Goal: Task Accomplishment & Management: Complete application form

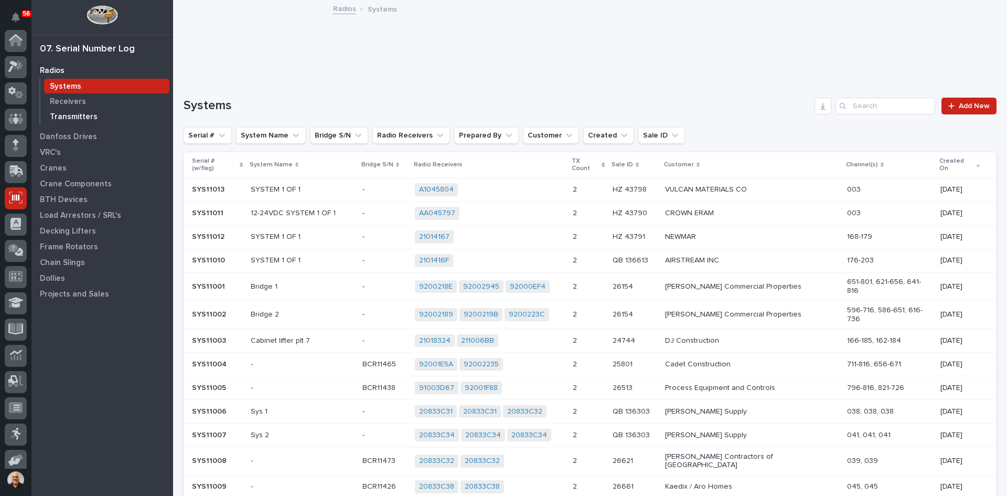
scroll to position [86, 0]
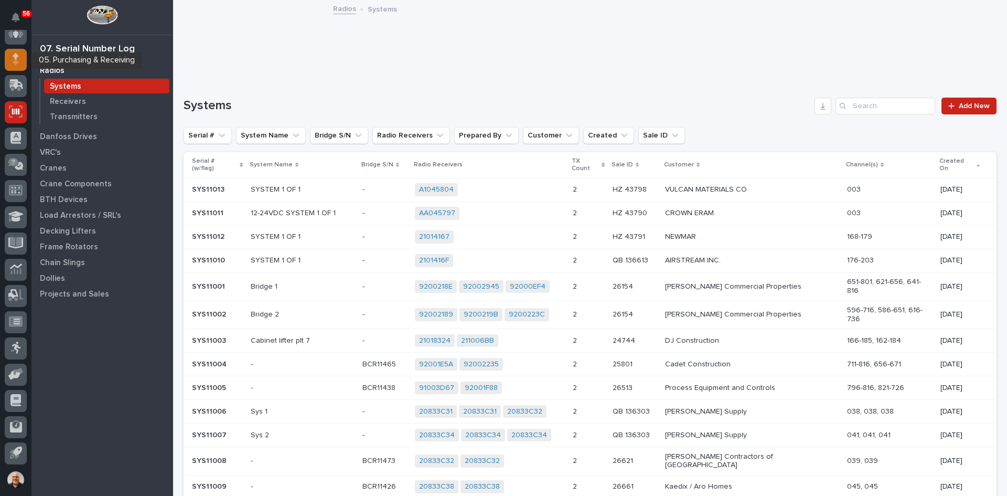
click at [9, 59] on div at bounding box center [16, 60] width 22 height 22
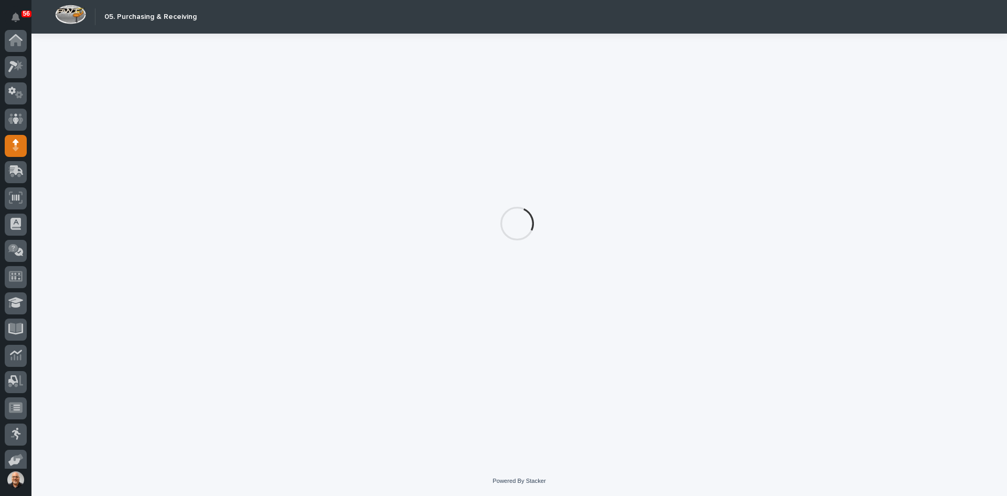
scroll to position [86, 0]
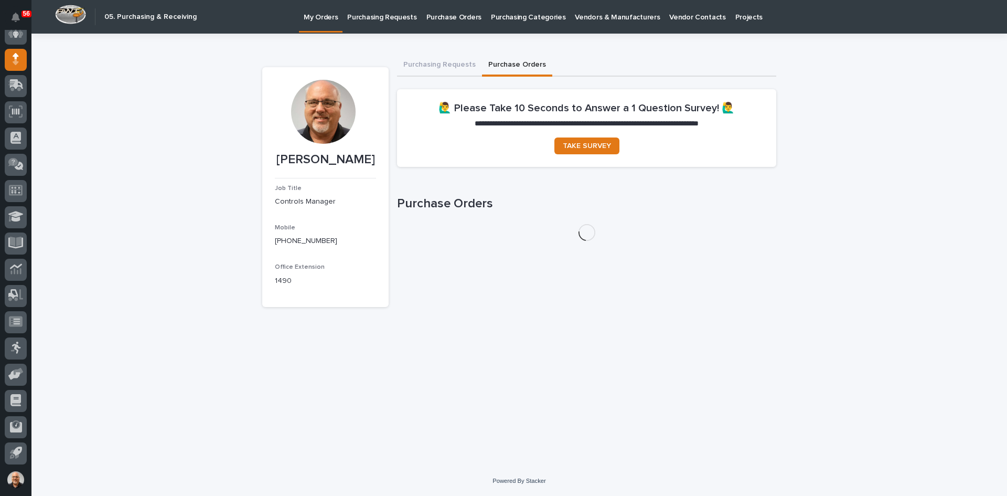
click at [514, 65] on button "Purchase Orders" at bounding box center [517, 66] width 70 height 22
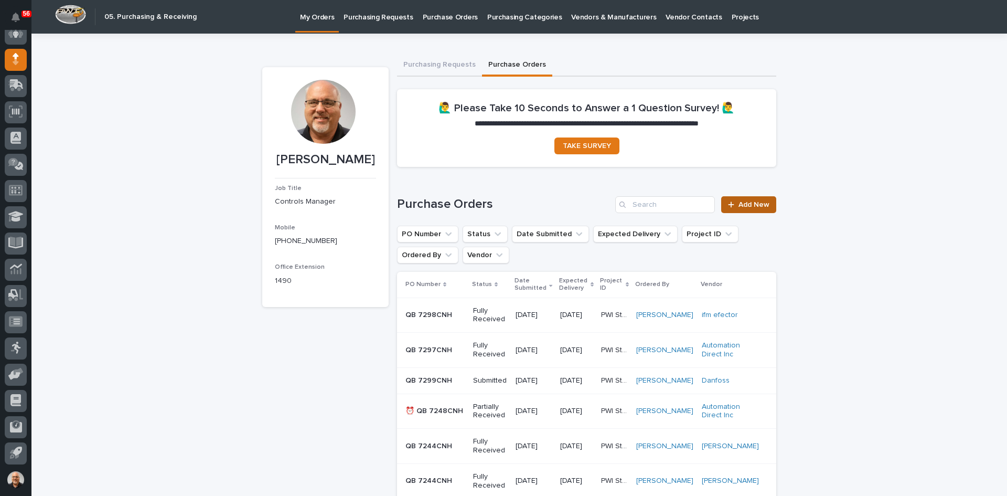
click at [743, 209] on link "Add New" at bounding box center [748, 204] width 55 height 17
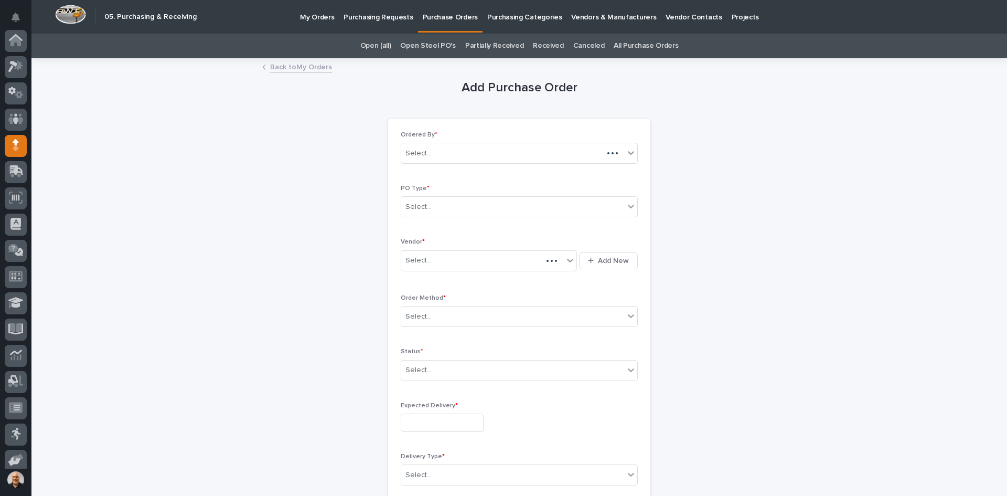
scroll to position [86, 0]
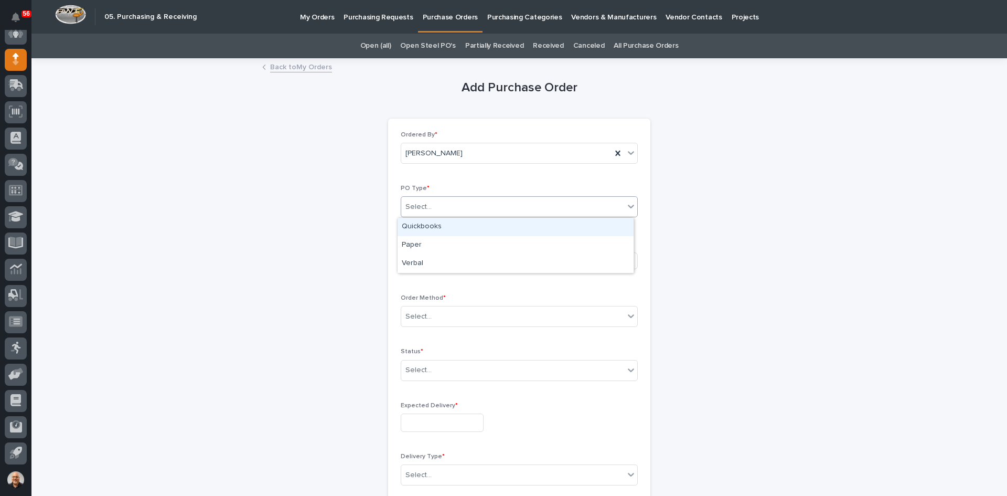
click at [438, 203] on div "Select..." at bounding box center [512, 206] width 223 height 17
click at [432, 223] on div "Quickbooks" at bounding box center [516, 227] width 236 height 18
click at [439, 259] on div "Select..." at bounding box center [482, 260] width 162 height 17
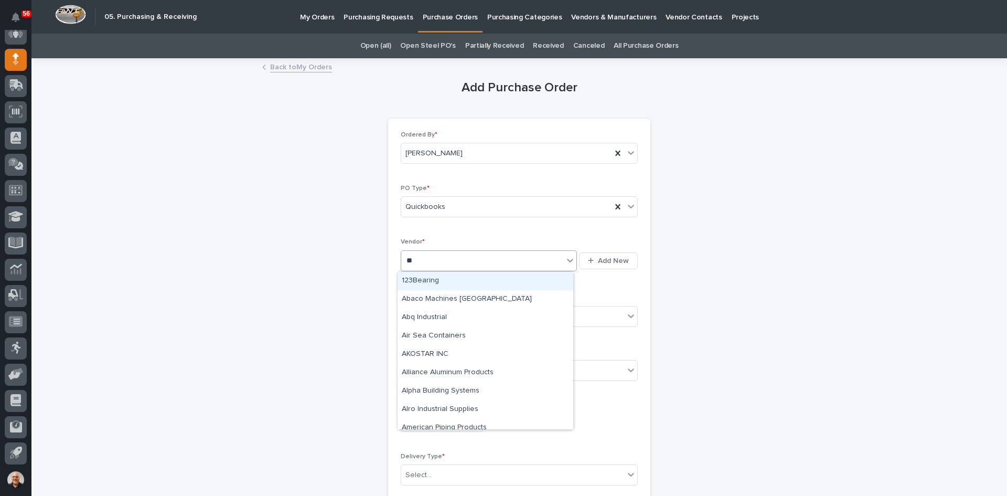
type input "***"
click at [445, 275] on div "InMotion Controls Inc" at bounding box center [486, 281] width 176 height 18
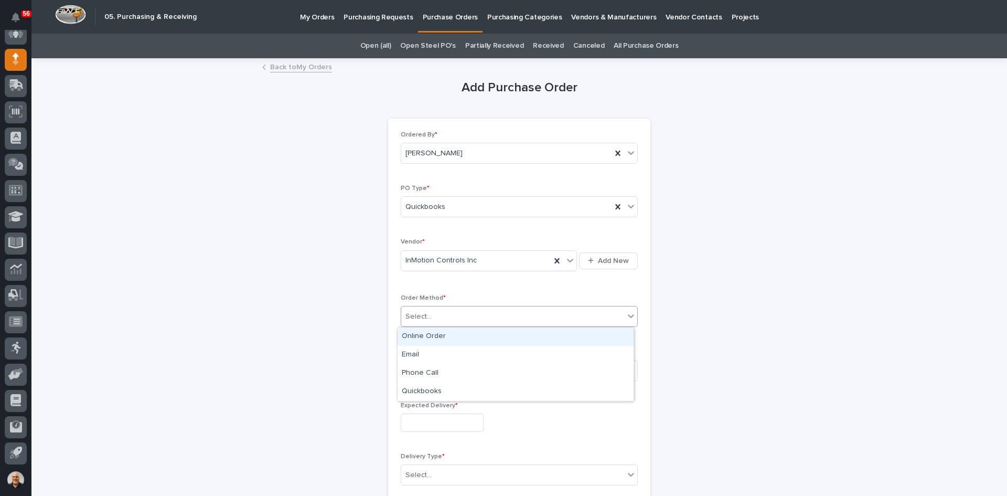
click at [441, 316] on div "Select..." at bounding box center [512, 316] width 223 height 17
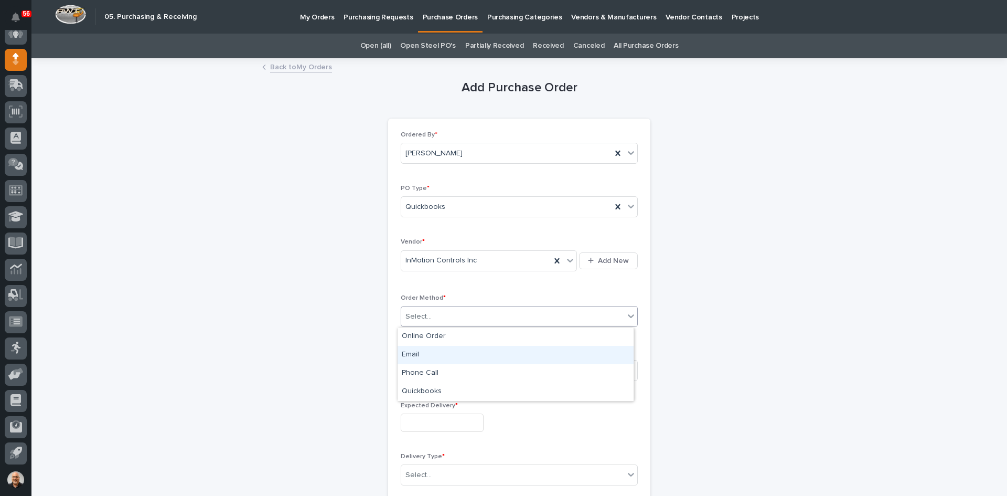
click at [423, 357] on div "Email" at bounding box center [516, 355] width 236 height 18
click at [432, 370] on div "Select..." at bounding box center [512, 369] width 223 height 17
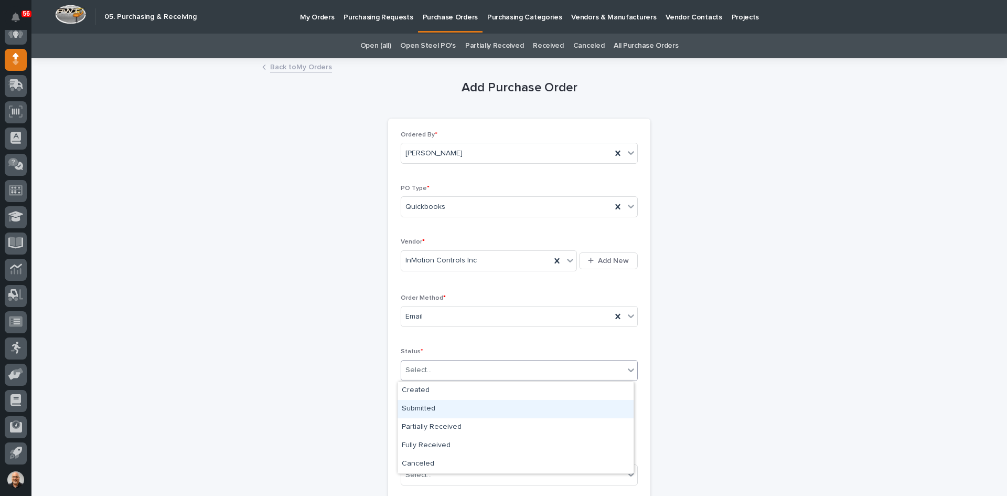
click at [423, 407] on div "Submitted" at bounding box center [516, 409] width 236 height 18
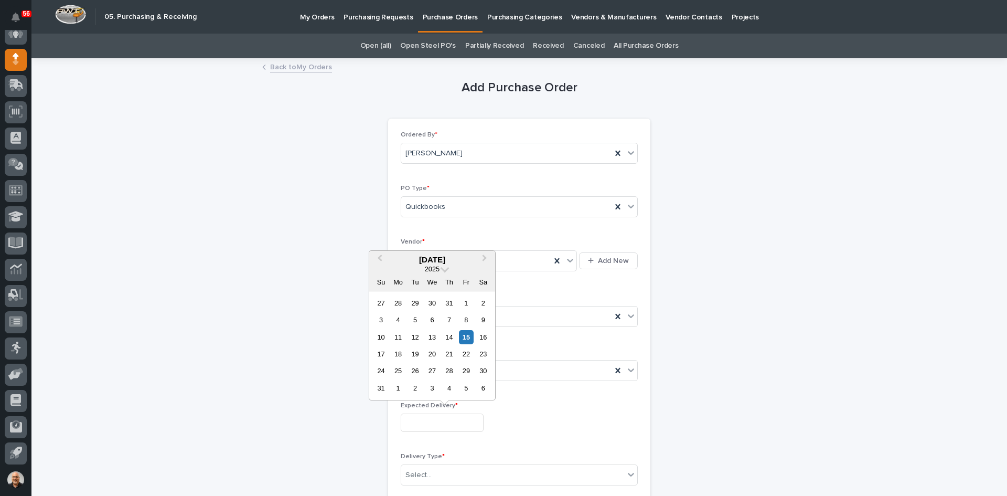
click at [425, 420] on input "text" at bounding box center [442, 422] width 83 height 18
click at [467, 388] on div "5" at bounding box center [466, 388] width 14 height 14
type input "**********"
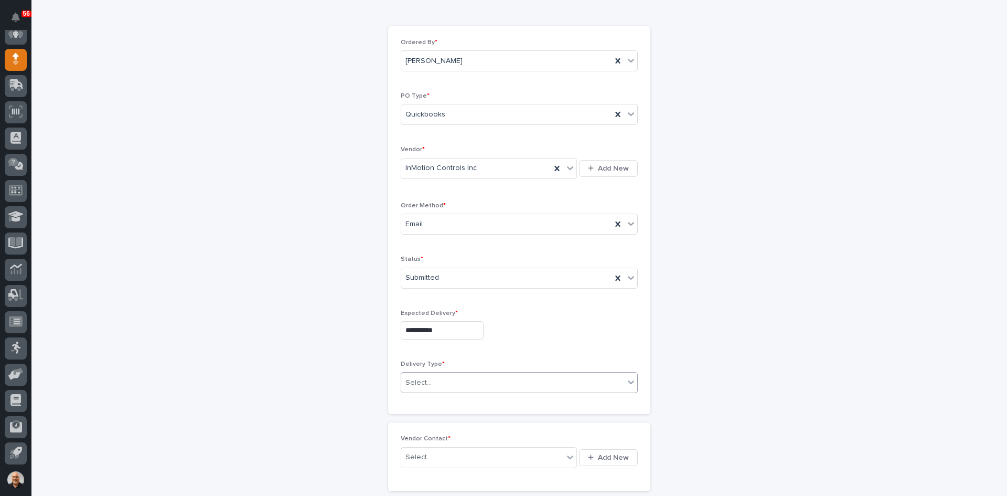
scroll to position [105, 0]
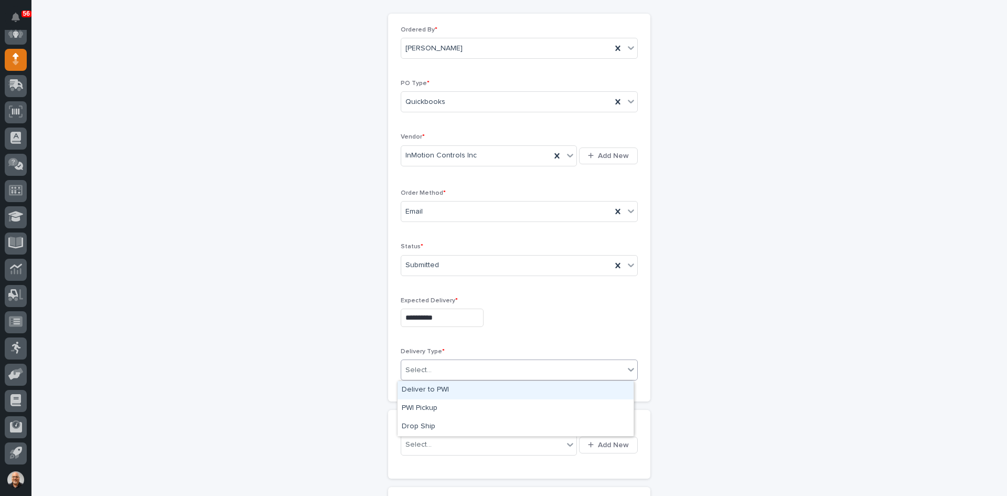
click at [437, 369] on div "Select..." at bounding box center [512, 369] width 223 height 17
click at [433, 386] on div "Deliver to PWI" at bounding box center [516, 390] width 236 height 18
click at [435, 446] on div "Select..." at bounding box center [482, 444] width 162 height 17
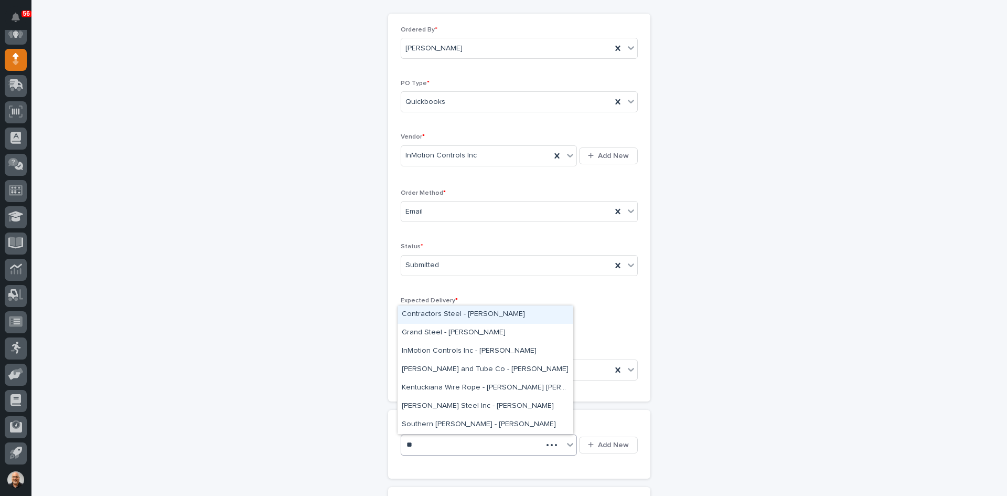
type input "***"
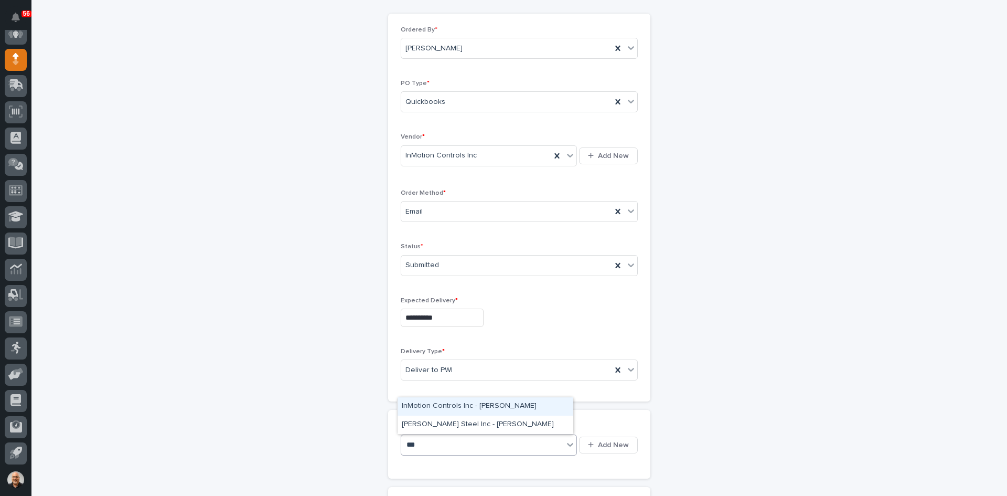
click at [476, 406] on div "InMotion Controls Inc - [PERSON_NAME]" at bounding box center [486, 406] width 176 height 18
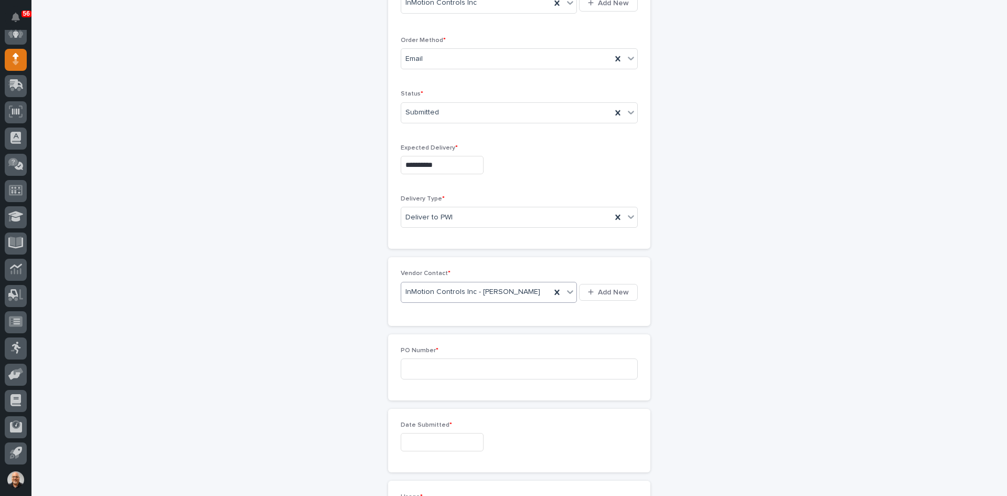
scroll to position [262, 0]
click at [435, 364] on input at bounding box center [519, 364] width 237 height 21
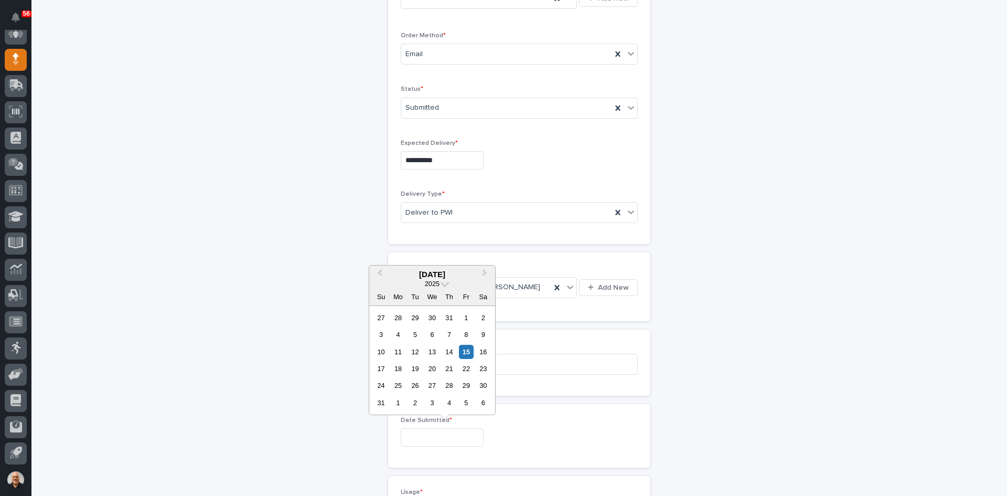
click at [520, 249] on div "**********" at bounding box center [519, 54] width 262 height 397
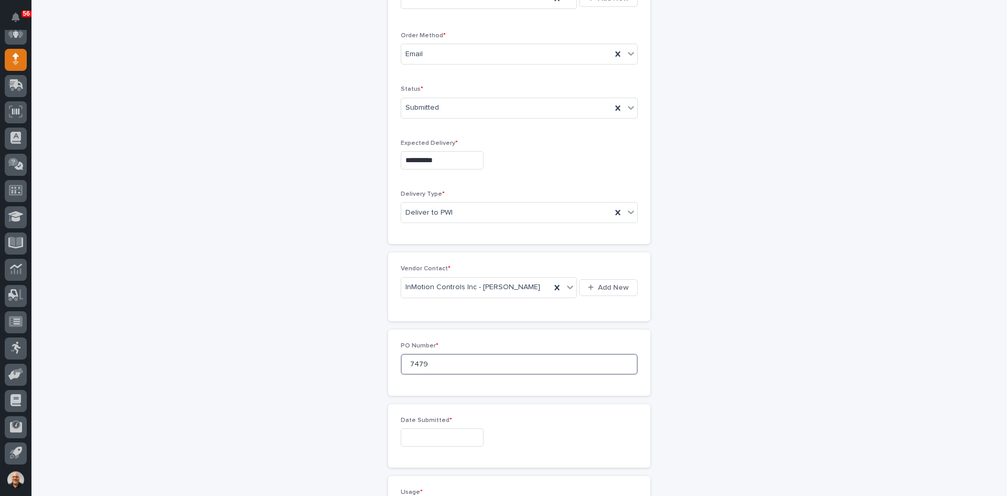
click at [425, 364] on input "7479" at bounding box center [519, 364] width 237 height 21
type input "7479CNH"
click at [404, 438] on input "text" at bounding box center [442, 437] width 83 height 18
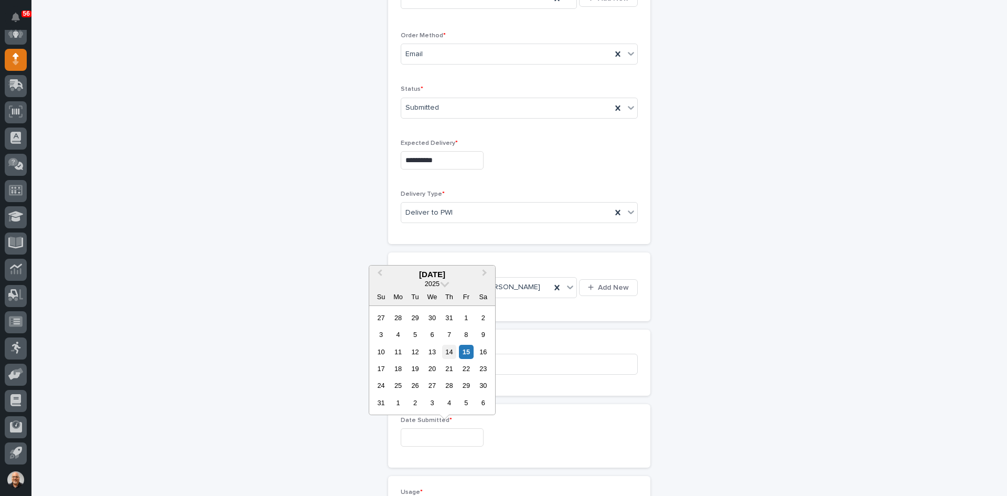
click at [448, 351] on div "14" at bounding box center [449, 352] width 14 height 14
type input "**********"
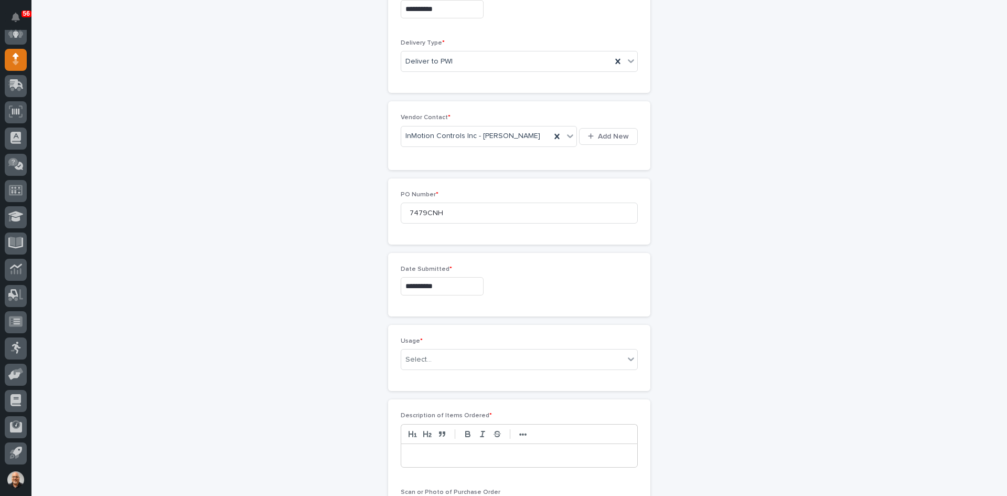
scroll to position [420, 0]
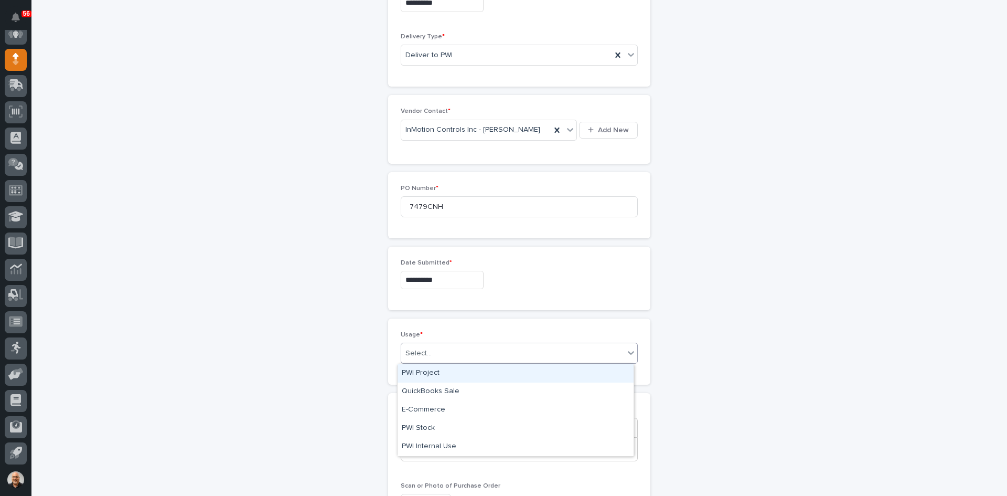
click at [433, 353] on div "Select..." at bounding box center [512, 353] width 223 height 17
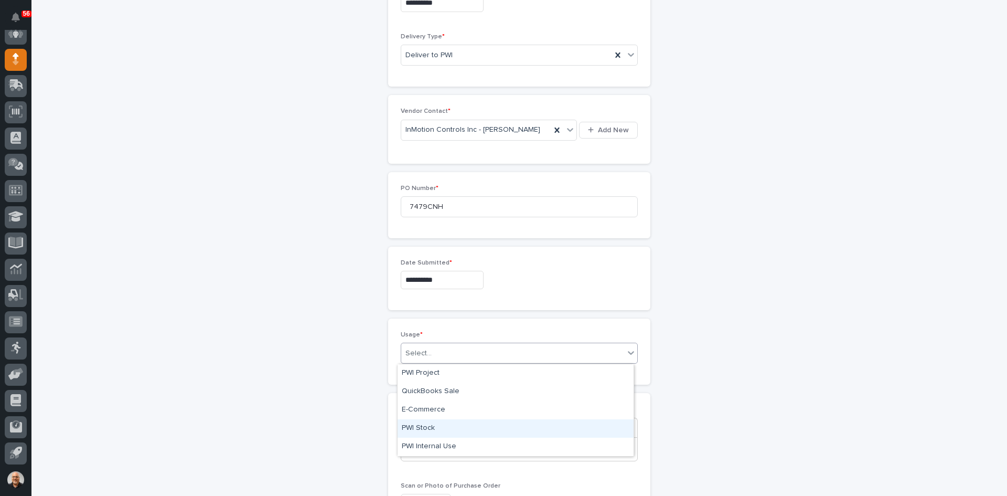
click at [434, 425] on div "PWI Stock" at bounding box center [516, 428] width 236 height 18
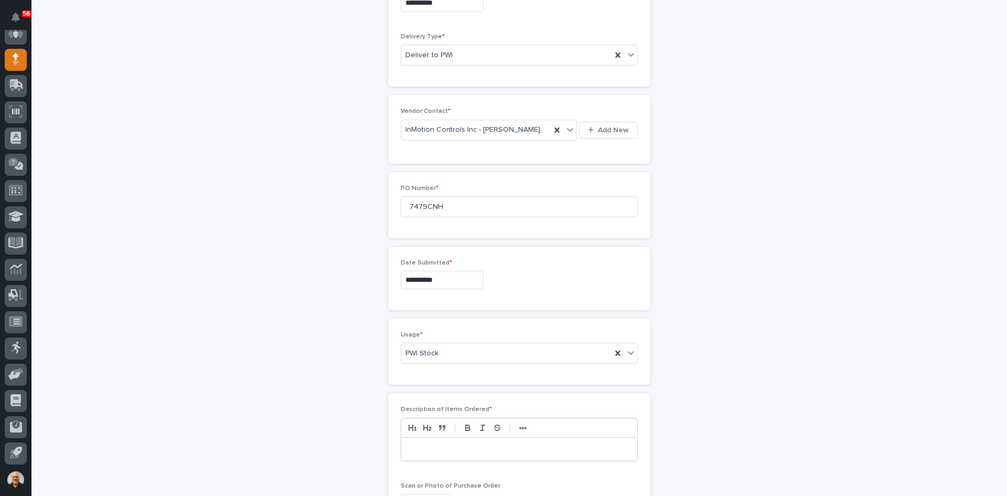
click at [411, 444] on p at bounding box center [519, 449] width 220 height 10
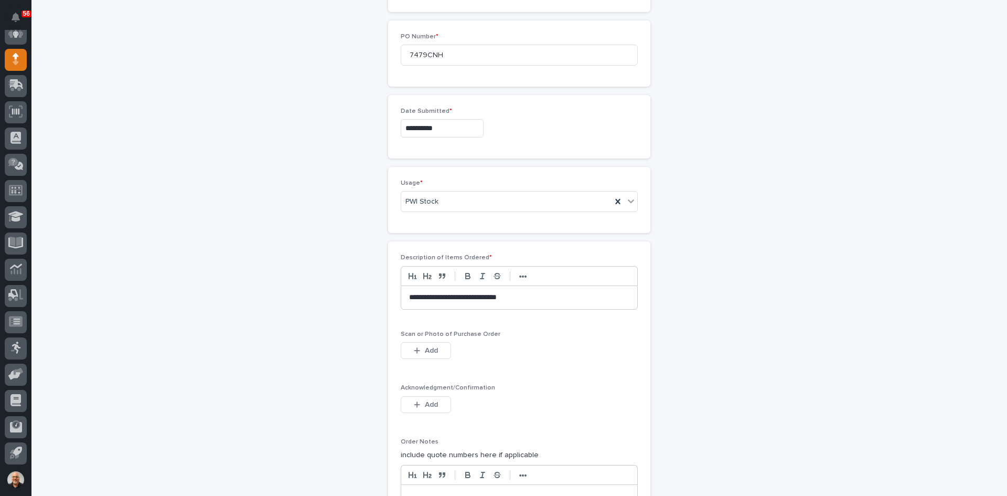
scroll to position [577, 0]
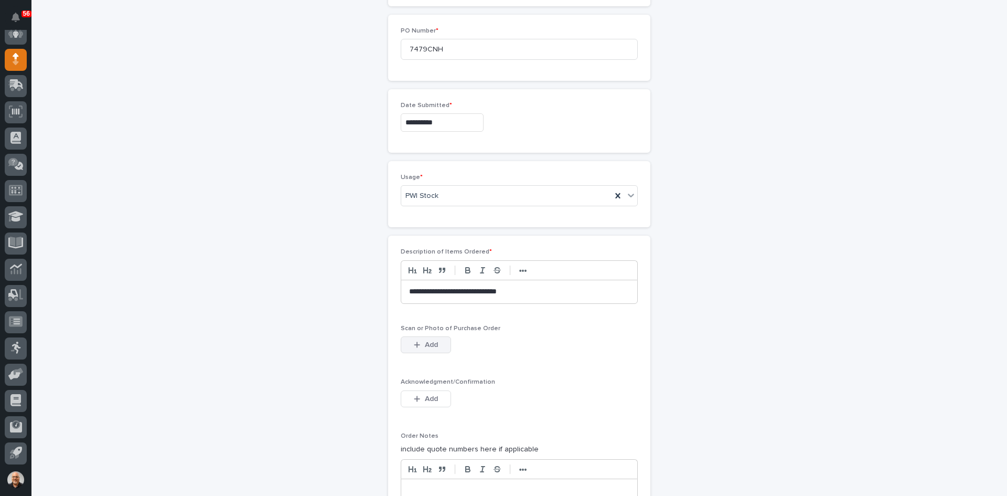
click at [428, 343] on span "Add" at bounding box center [431, 344] width 13 height 7
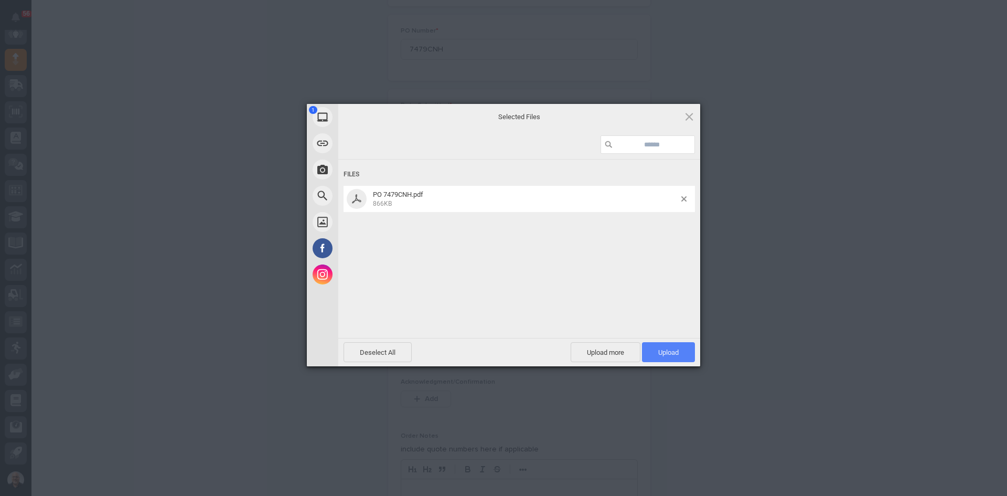
click at [670, 353] on span "Upload 1" at bounding box center [668, 352] width 20 height 8
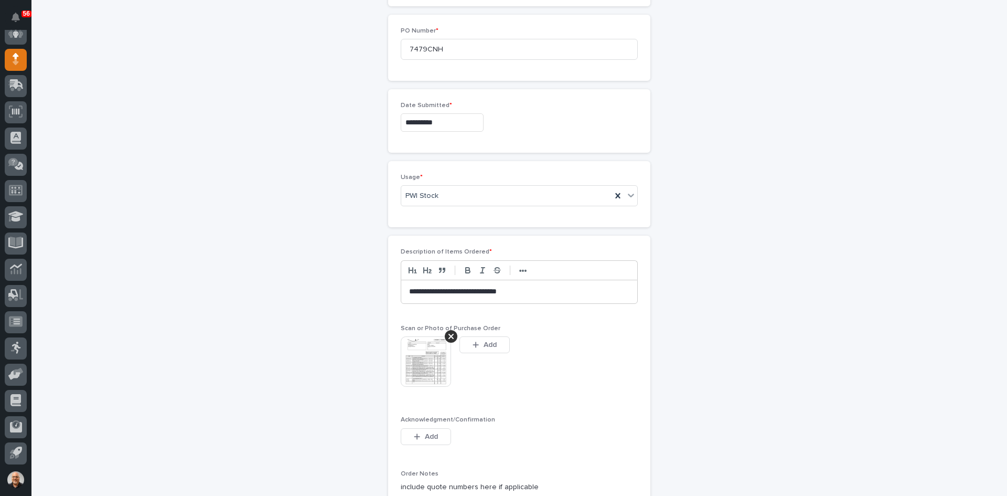
scroll to position [596, 0]
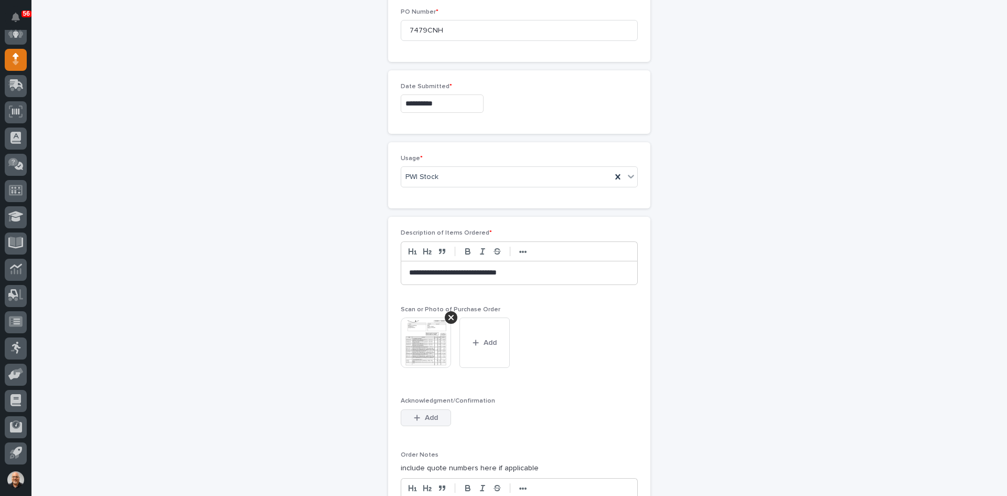
click at [434, 413] on button "Add" at bounding box center [426, 417] width 50 height 17
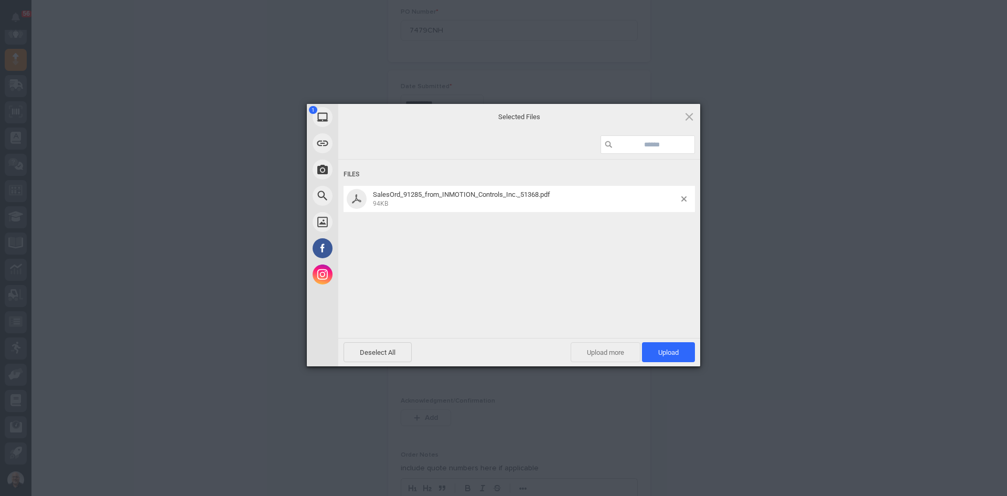
click at [613, 354] on span "Upload more" at bounding box center [606, 352] width 70 height 20
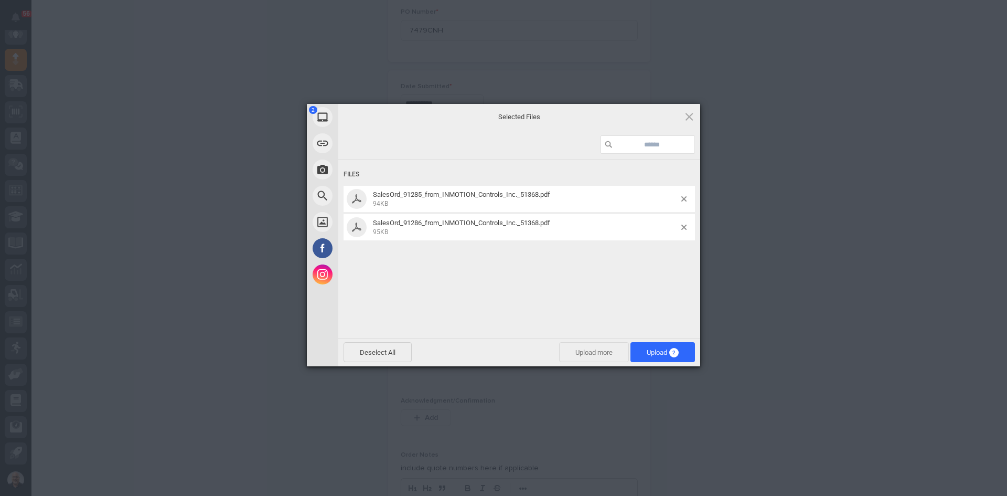
click at [602, 351] on span "Upload more" at bounding box center [594, 352] width 70 height 20
click at [599, 351] on span "Upload more" at bounding box center [594, 352] width 70 height 20
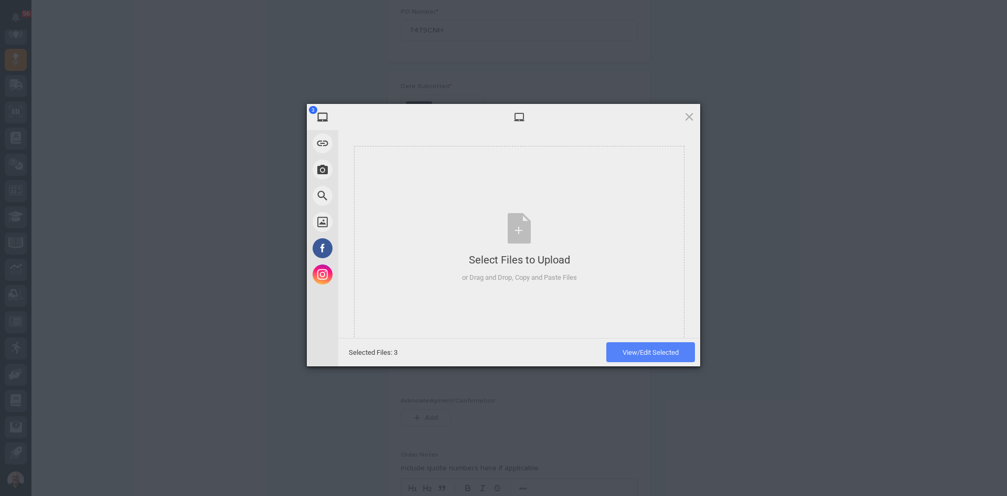
click at [643, 352] on span "View/Edit Selected" at bounding box center [651, 352] width 56 height 8
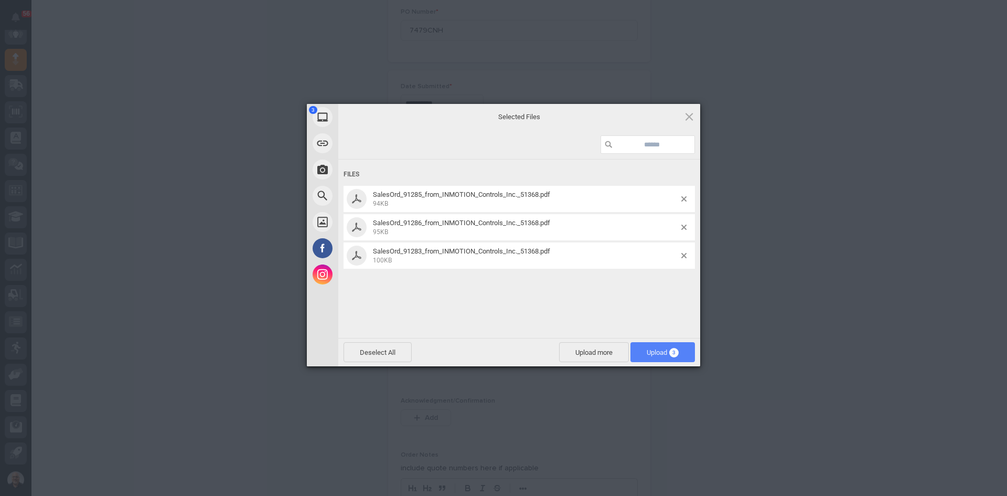
click at [653, 354] on span "Upload 3" at bounding box center [663, 352] width 32 height 8
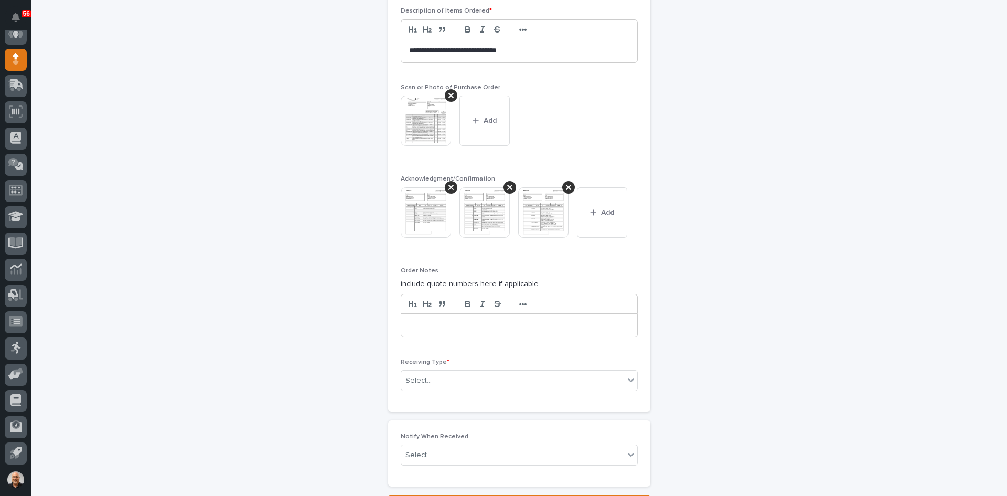
scroll to position [825, 0]
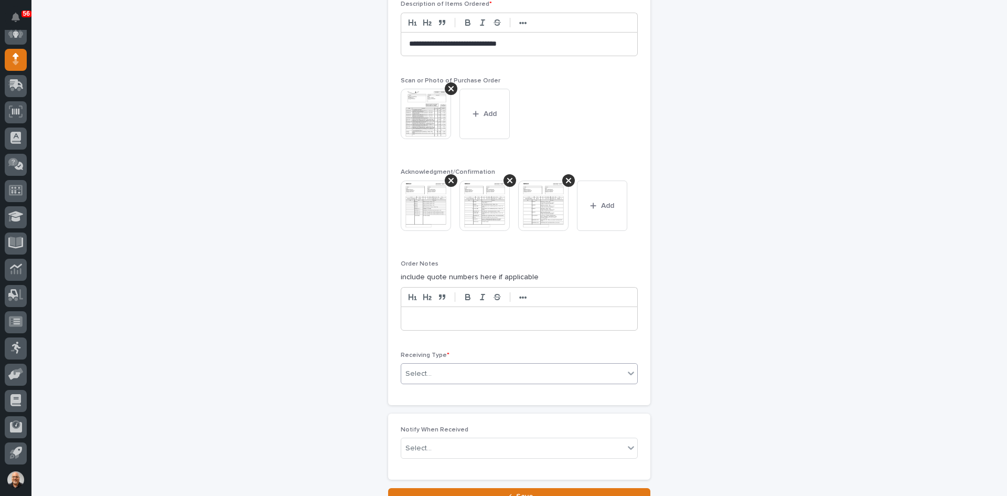
click at [435, 374] on div "Select..." at bounding box center [512, 373] width 223 height 17
click at [423, 450] on div "Deliver to" at bounding box center [516, 449] width 236 height 18
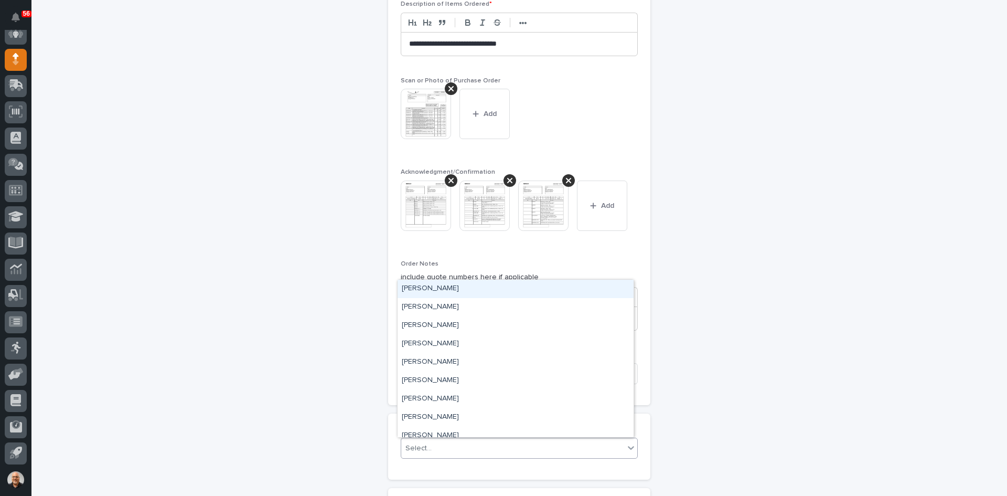
click at [433, 447] on input "text" at bounding box center [433, 448] width 1 height 9
type input "***"
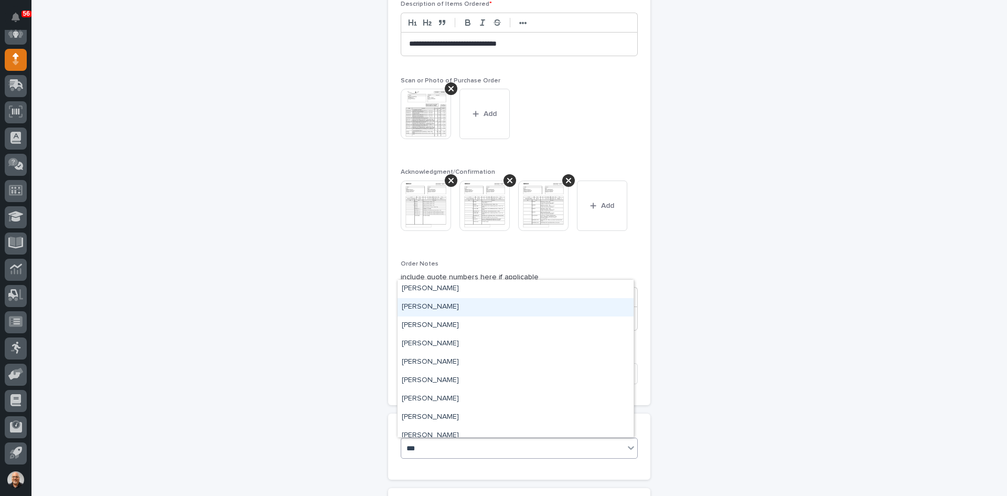
click at [438, 312] on div "[PERSON_NAME]" at bounding box center [516, 307] width 236 height 18
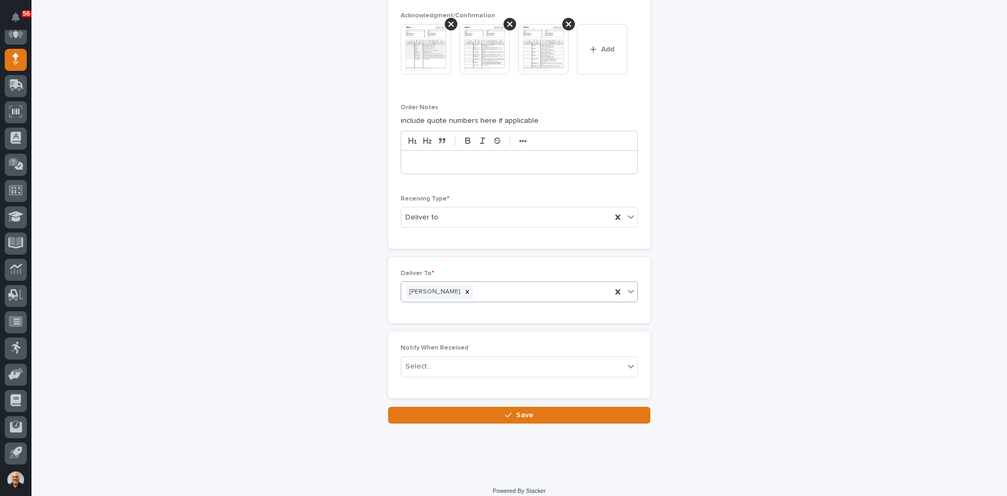
scroll to position [982, 0]
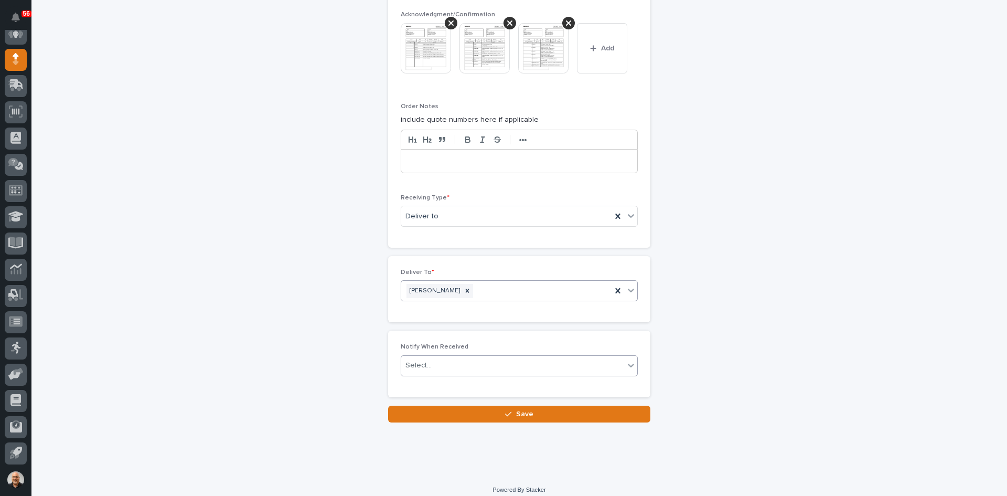
click at [434, 361] on div "Select..." at bounding box center [512, 365] width 223 height 17
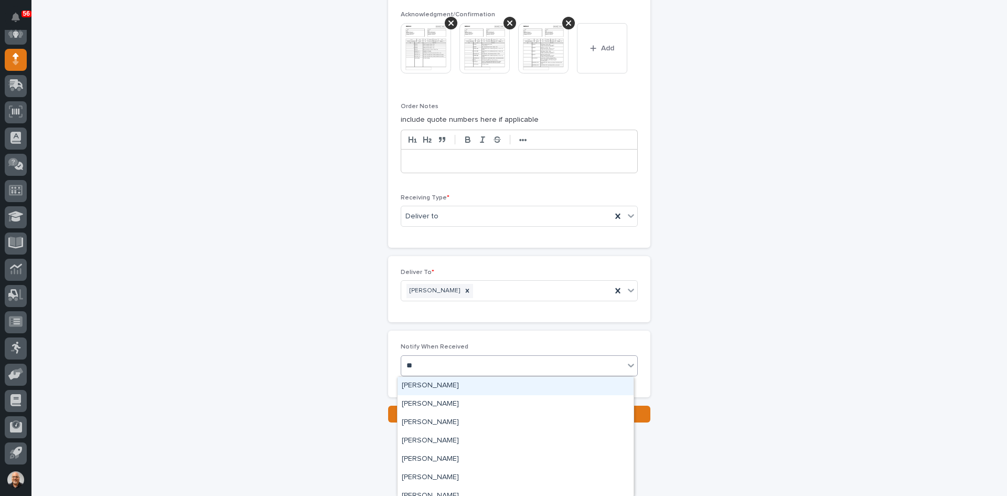
type input "***"
click at [436, 404] on div "[PERSON_NAME]" at bounding box center [516, 404] width 236 height 18
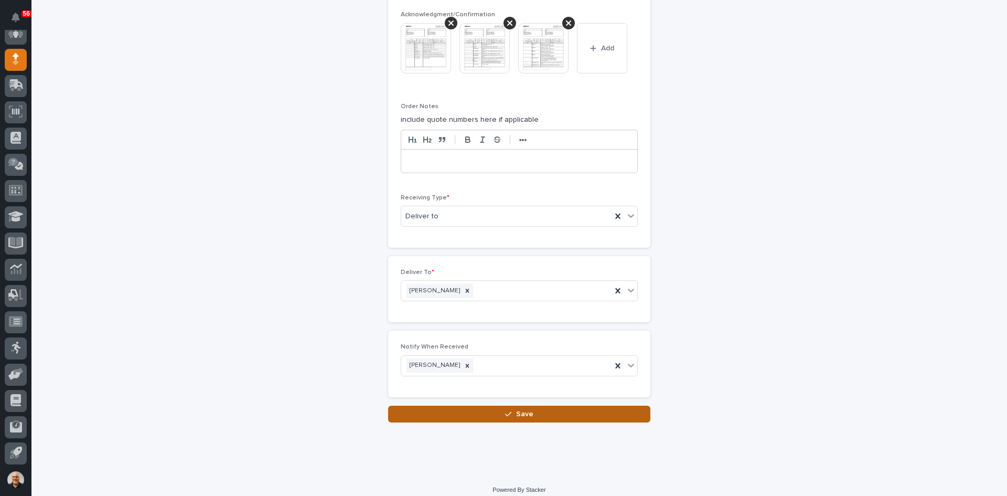
click at [524, 414] on span "Save" at bounding box center [524, 413] width 17 height 7
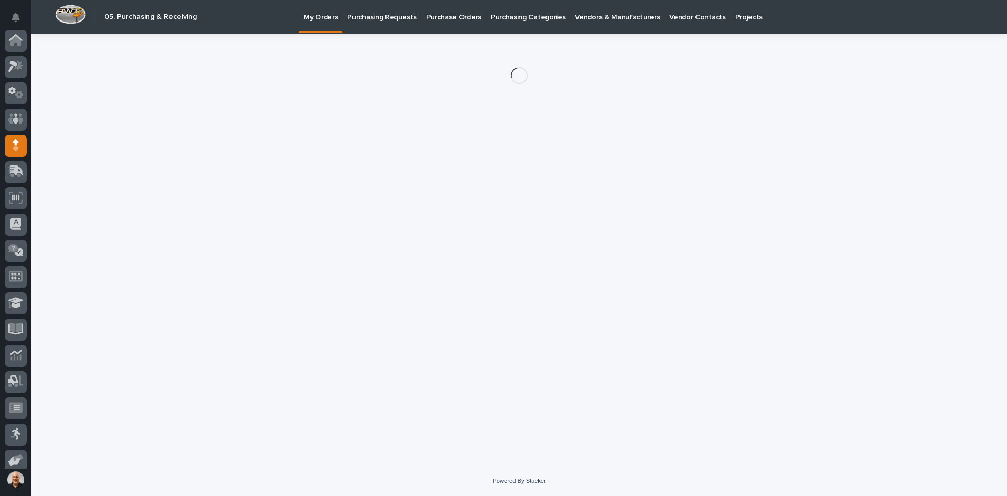
scroll to position [86, 0]
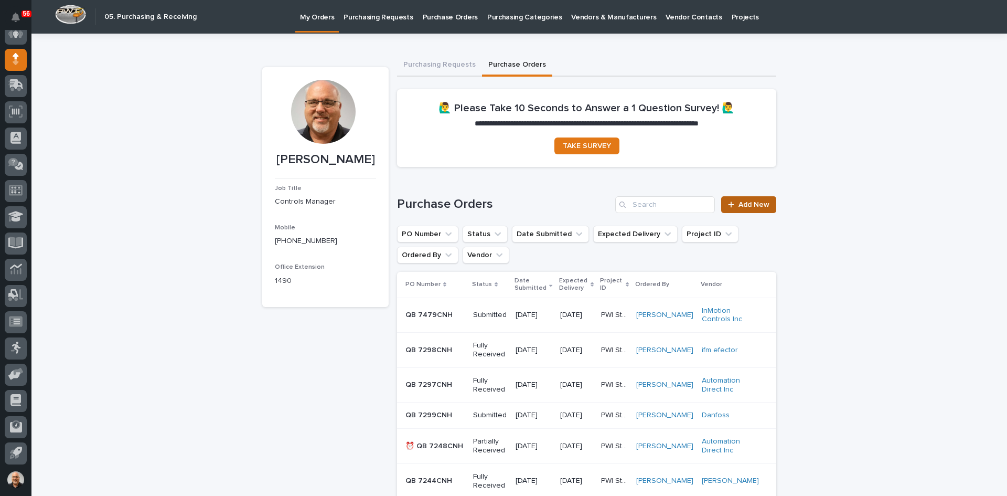
click at [745, 206] on span "Add New" at bounding box center [754, 204] width 31 height 7
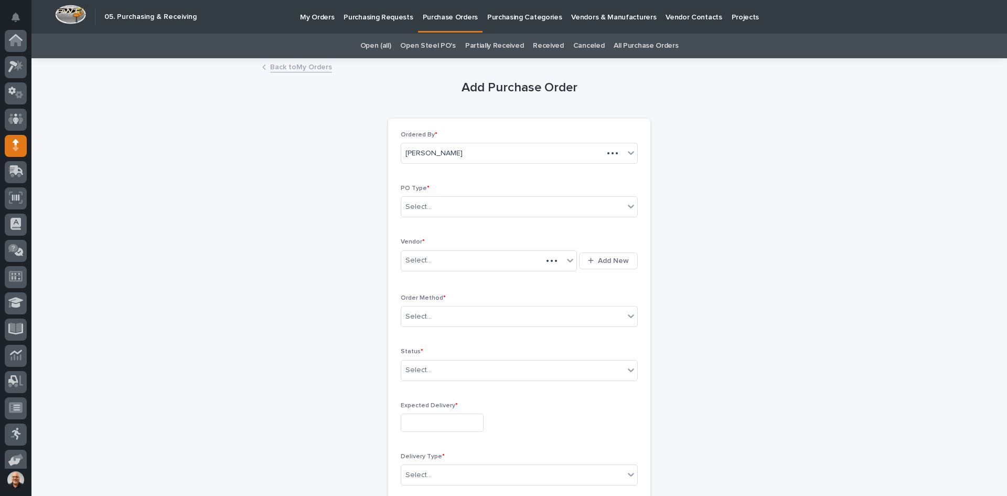
scroll to position [86, 0]
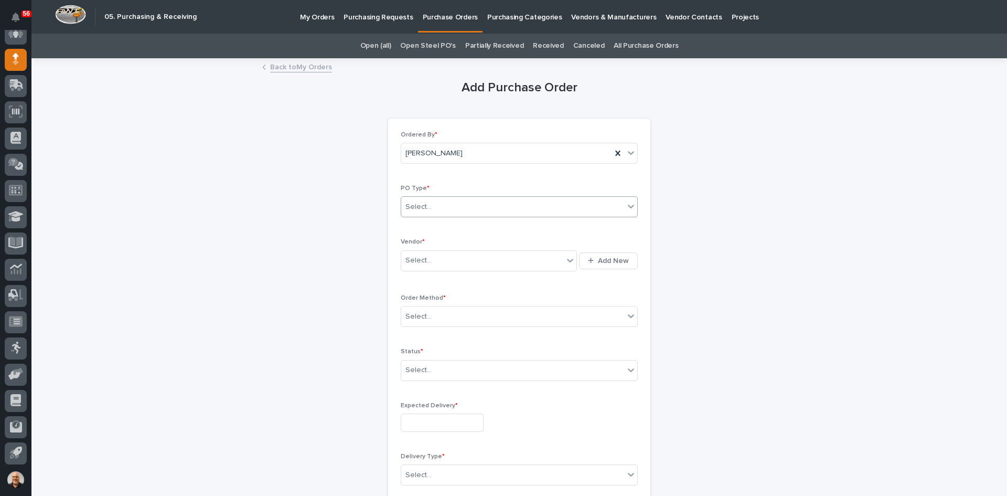
click at [456, 210] on div "Select..." at bounding box center [512, 206] width 223 height 17
drag, startPoint x: 434, startPoint y: 237, endPoint x: 435, endPoint y: 223, distance: 13.7
click at [435, 223] on div "Quickbooks" at bounding box center [516, 227] width 236 height 18
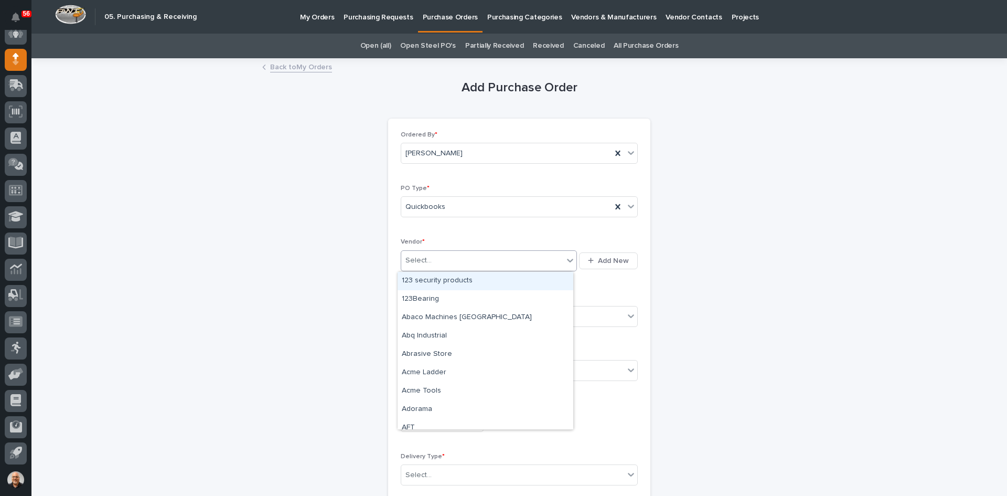
click at [435, 263] on div "Select..." at bounding box center [482, 260] width 162 height 17
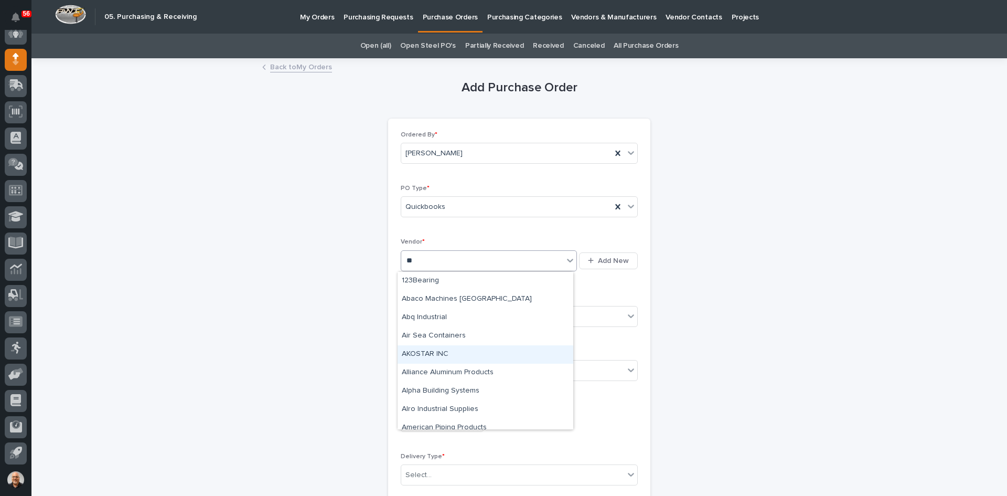
type input "***"
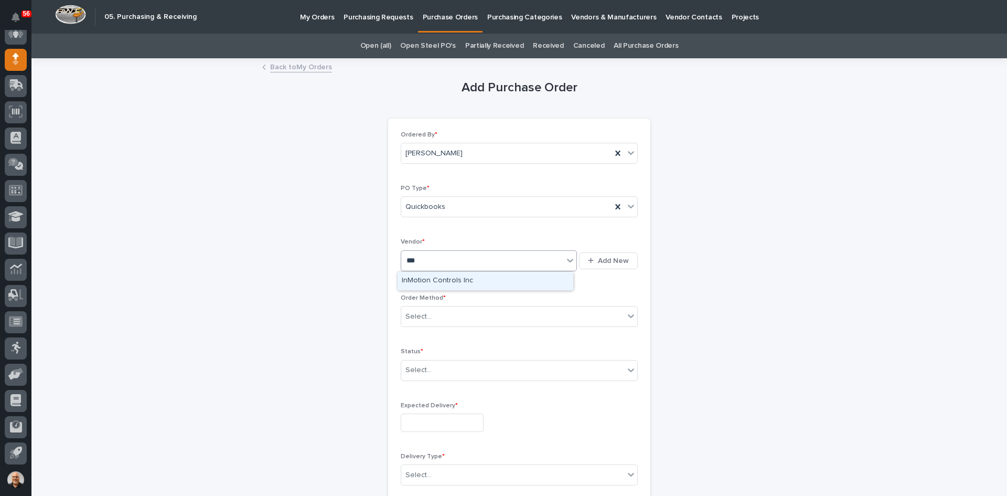
click at [435, 280] on div "InMotion Controls Inc" at bounding box center [486, 281] width 176 height 18
click at [433, 317] on div "Select..." at bounding box center [512, 316] width 223 height 17
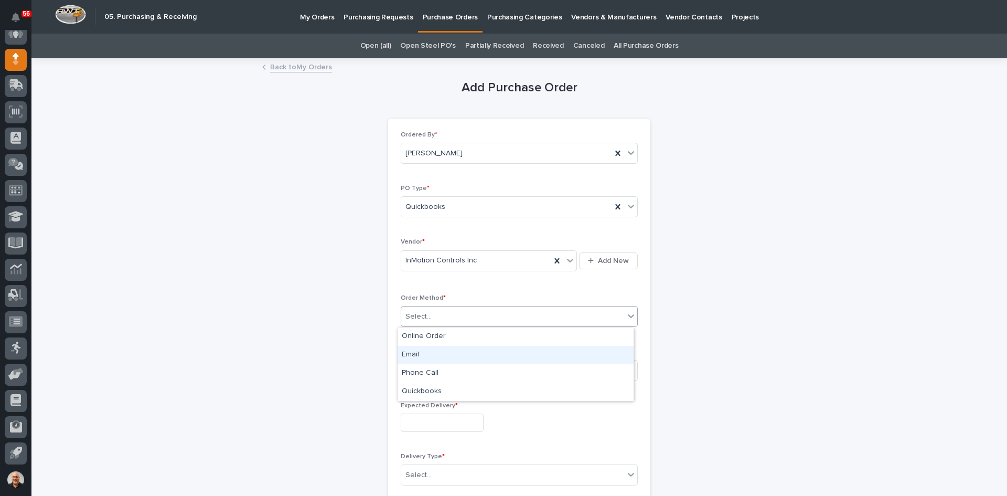
click at [420, 350] on div "Email" at bounding box center [516, 355] width 236 height 18
click at [430, 374] on div "Select..." at bounding box center [512, 369] width 223 height 17
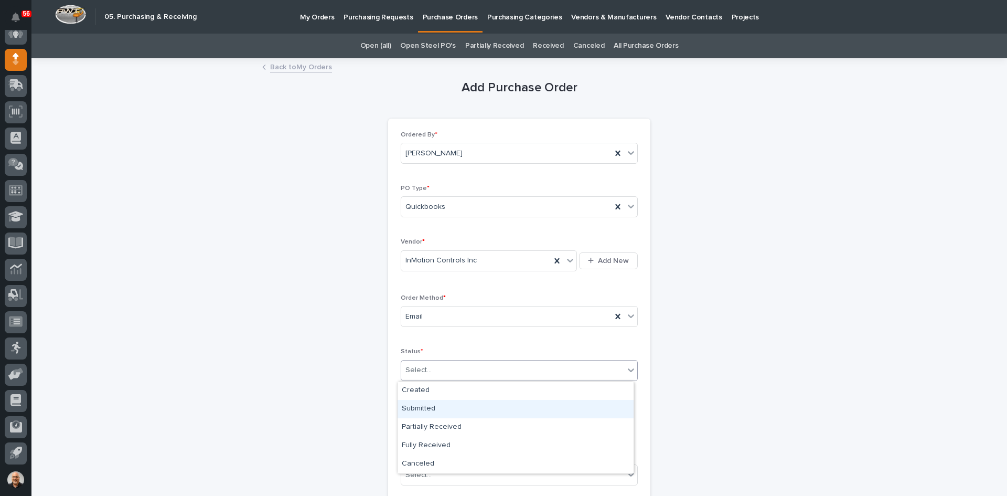
click at [421, 405] on div "Submitted" at bounding box center [516, 409] width 236 height 18
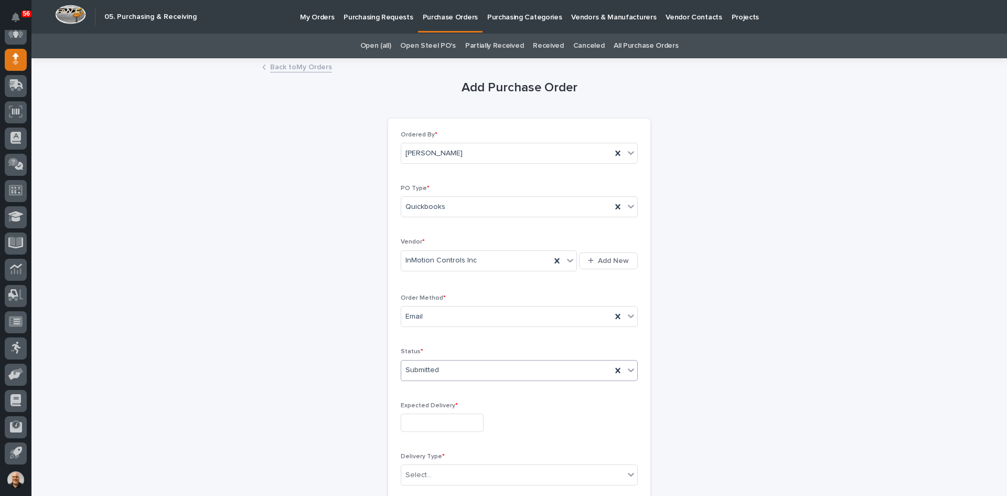
click at [403, 421] on input "text" at bounding box center [442, 422] width 83 height 18
click at [399, 386] on div "1" at bounding box center [398, 388] width 14 height 14
type input "**********"
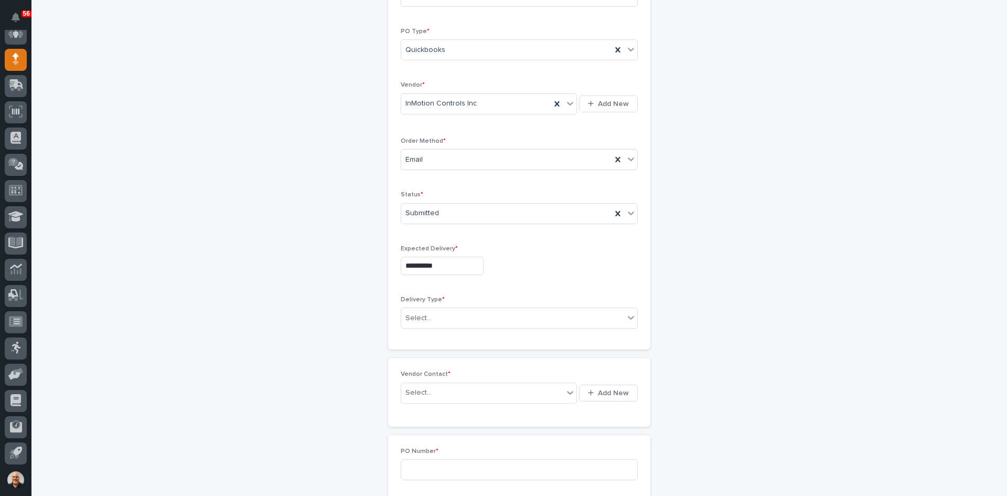
scroll to position [157, 0]
click at [432, 320] on div "Select..." at bounding box center [512, 317] width 223 height 17
click at [433, 338] on div "Deliver to PWI" at bounding box center [516, 337] width 236 height 18
click at [434, 389] on div "Select..." at bounding box center [482, 391] width 162 height 17
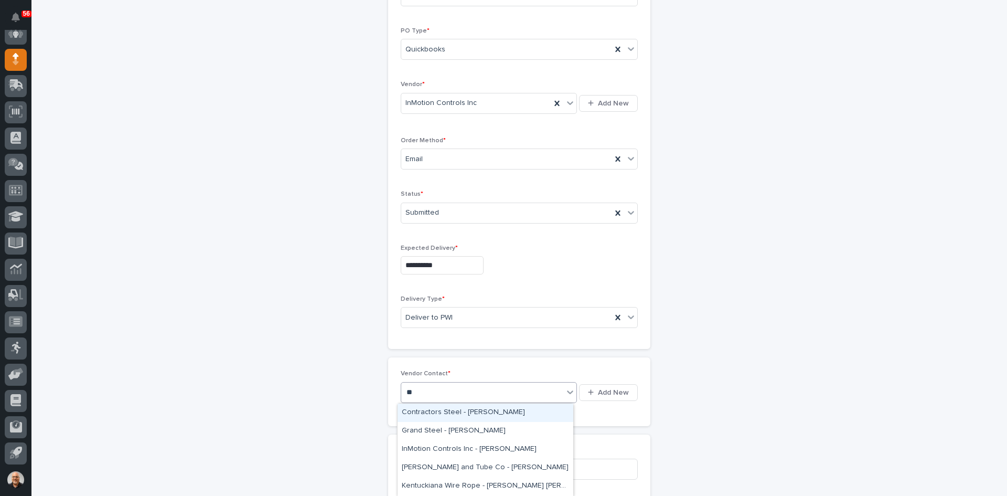
type input "***"
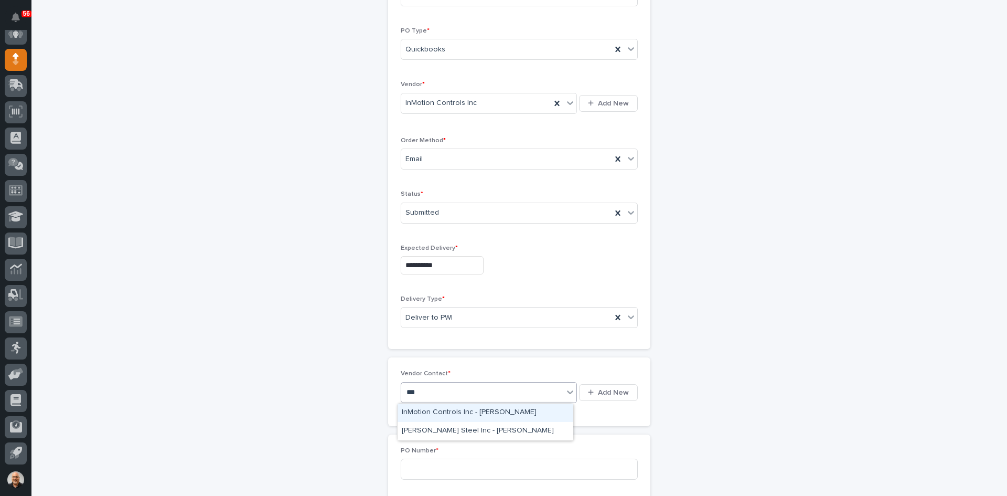
click at [448, 409] on div "InMotion Controls Inc - [PERSON_NAME]" at bounding box center [486, 412] width 176 height 18
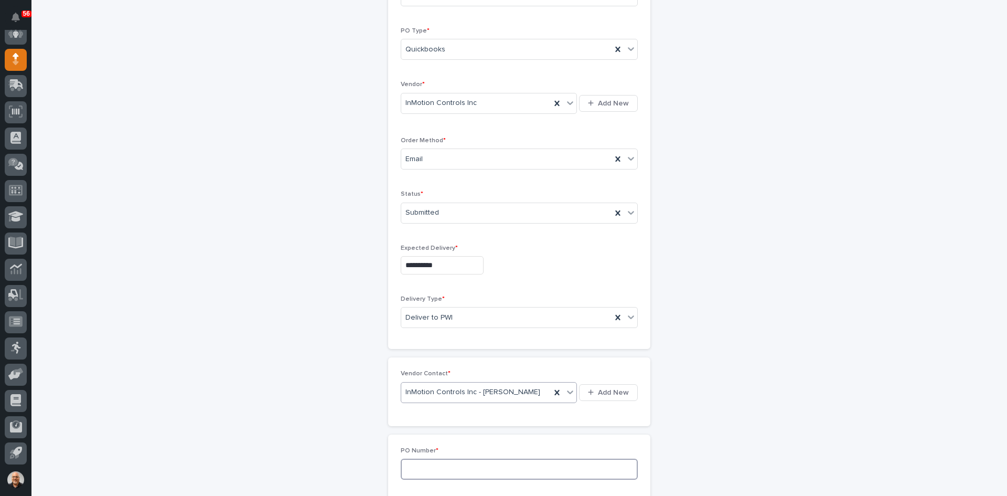
click at [418, 465] on input at bounding box center [519, 469] width 237 height 21
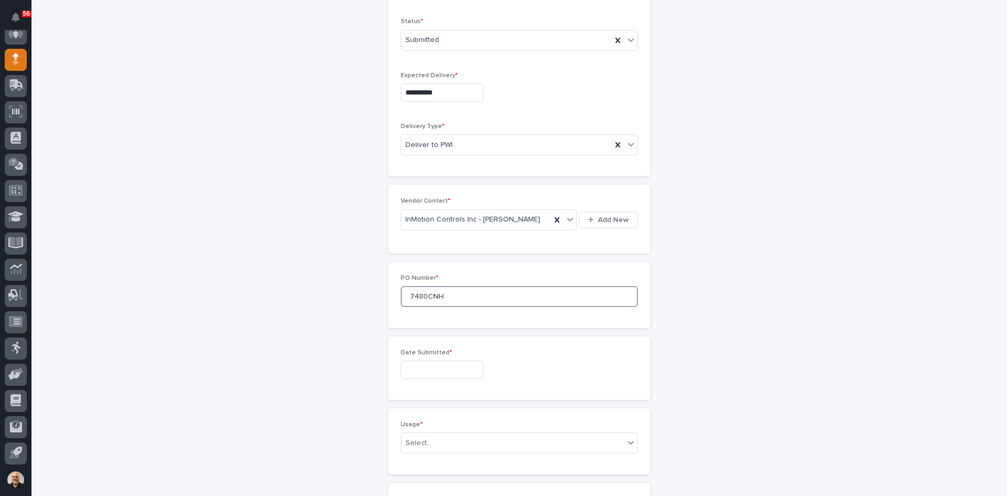
scroll to position [367, 0]
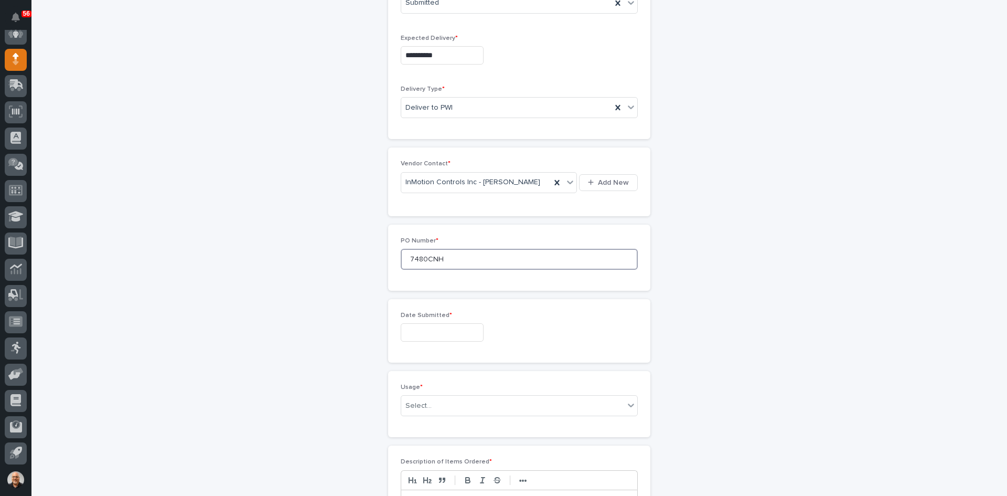
type input "7480CNH"
click at [416, 332] on input "text" at bounding box center [442, 332] width 83 height 18
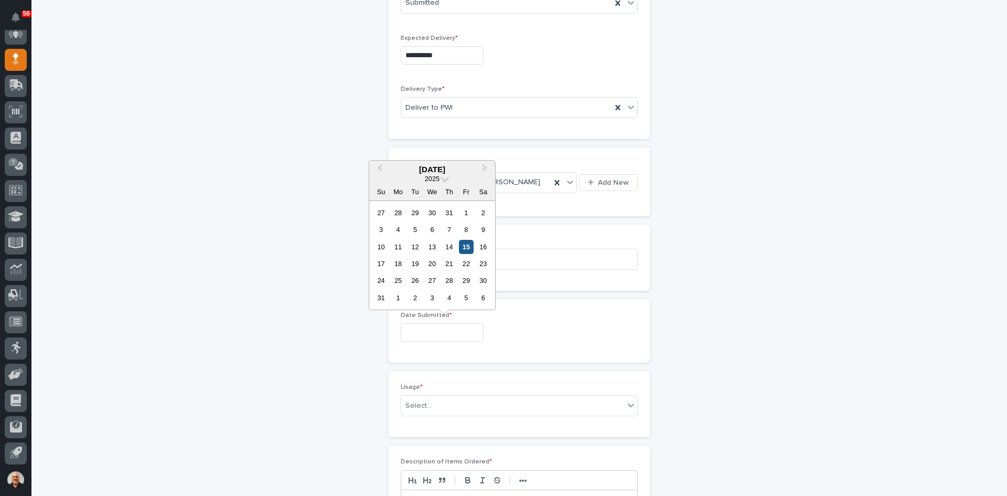
click at [467, 248] on div "15" at bounding box center [466, 247] width 14 height 14
type input "**********"
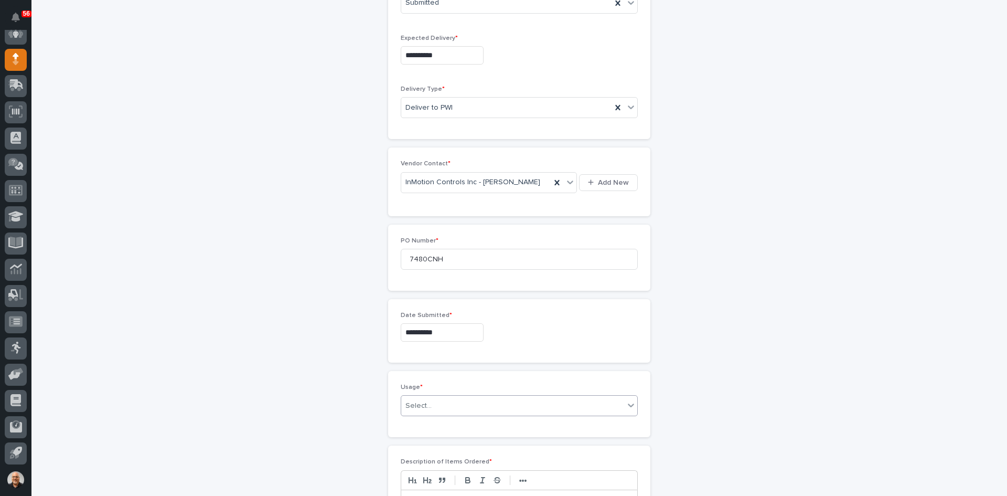
click at [422, 403] on div "Select..." at bounding box center [419, 405] width 26 height 11
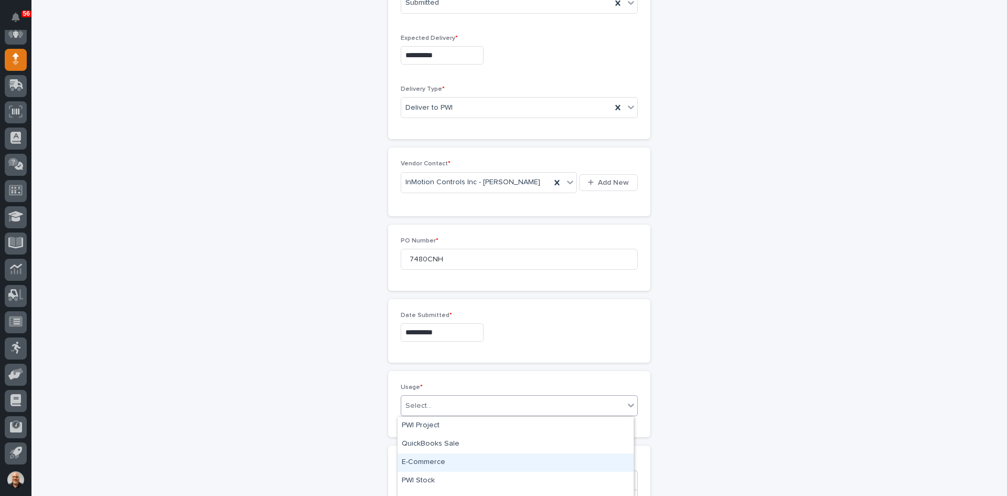
click at [429, 459] on div "E-Commerce" at bounding box center [516, 462] width 236 height 18
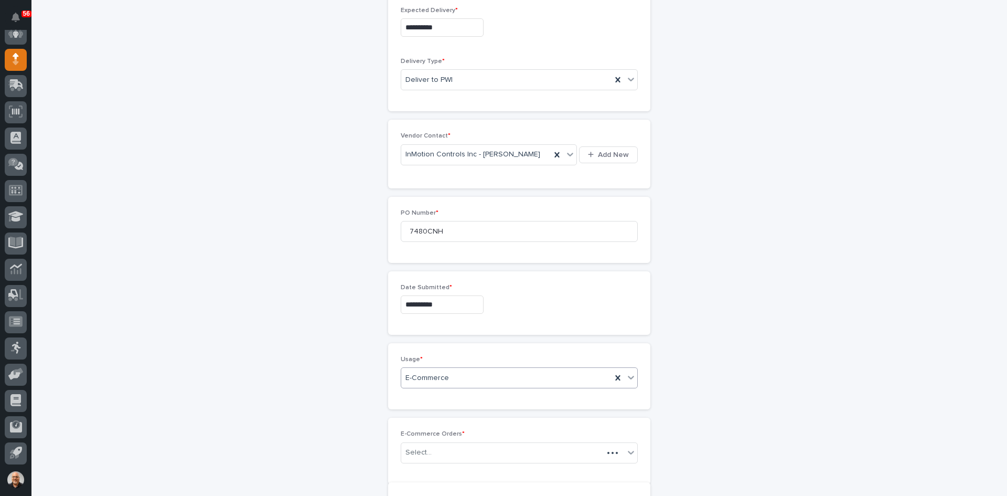
scroll to position [404, 0]
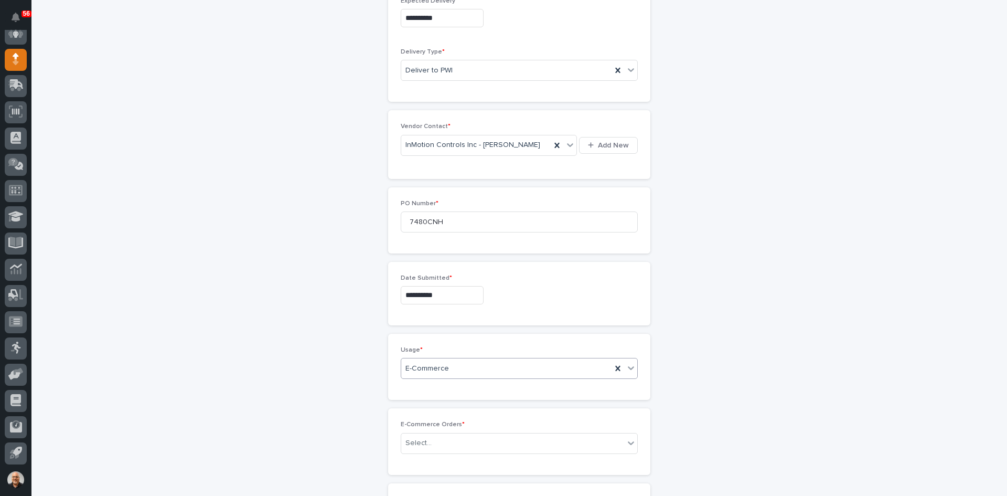
click at [460, 368] on div "E-Commerce" at bounding box center [506, 368] width 210 height 17
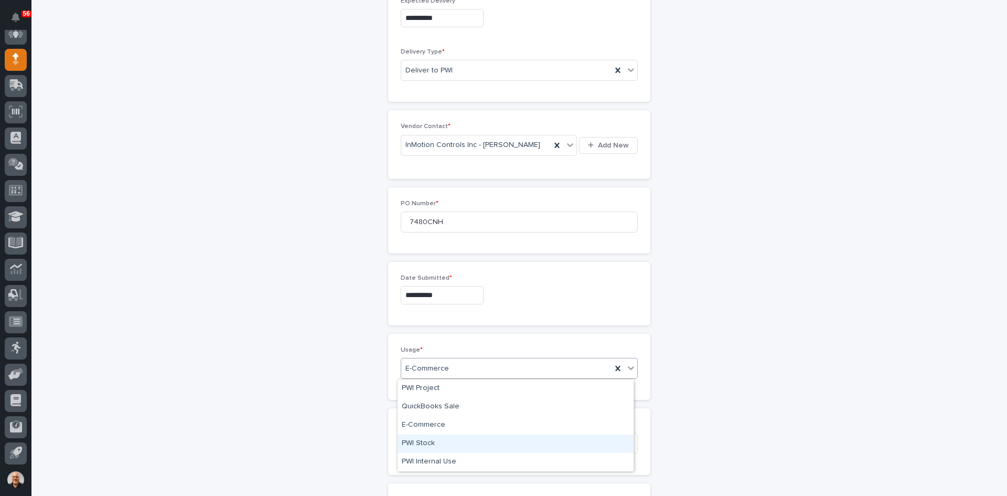
click at [419, 440] on div "PWI Stock" at bounding box center [516, 443] width 236 height 18
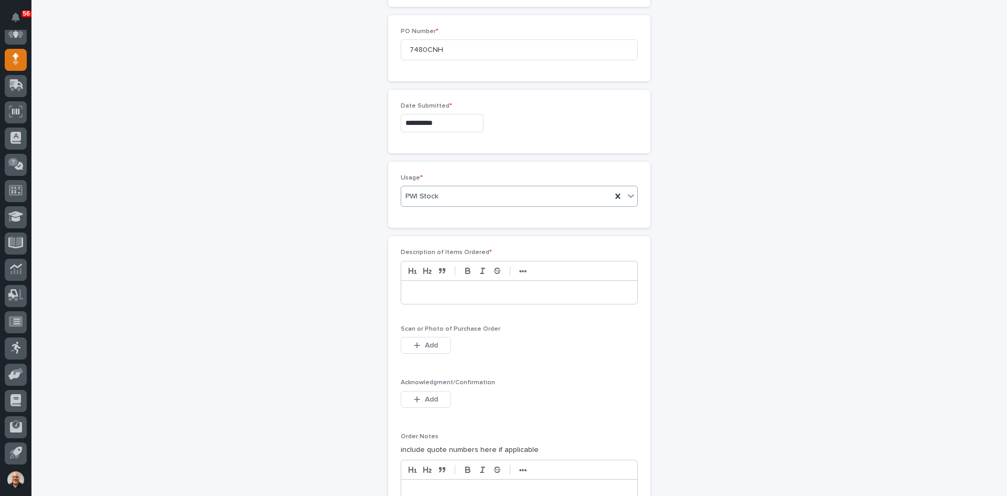
scroll to position [577, 0]
click at [423, 293] on p at bounding box center [519, 291] width 220 height 10
click at [430, 346] on span "Add" at bounding box center [431, 344] width 13 height 7
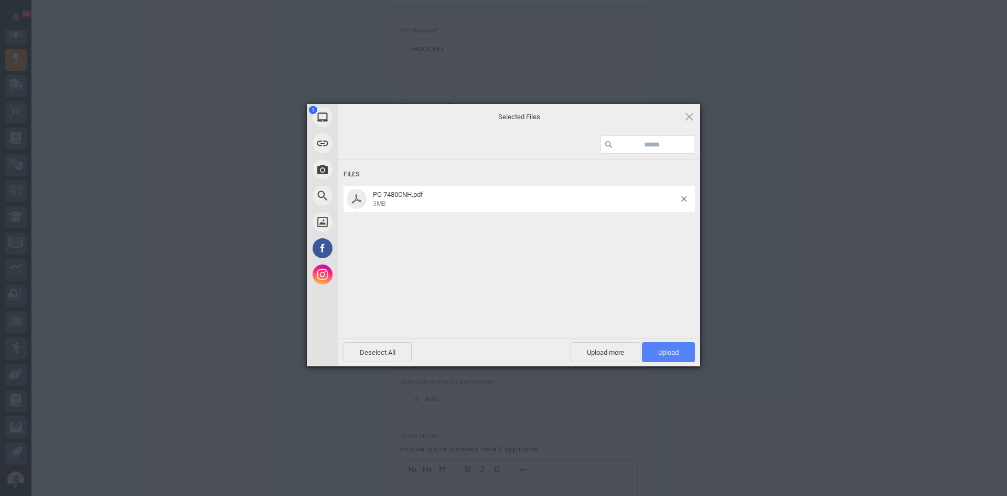
click at [664, 351] on span "Upload 1" at bounding box center [668, 352] width 20 height 8
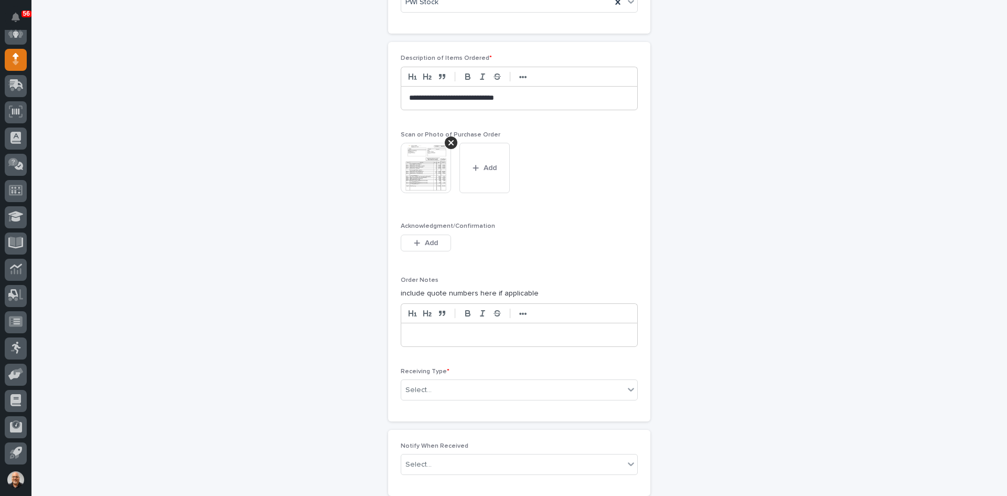
scroll to position [806, 0]
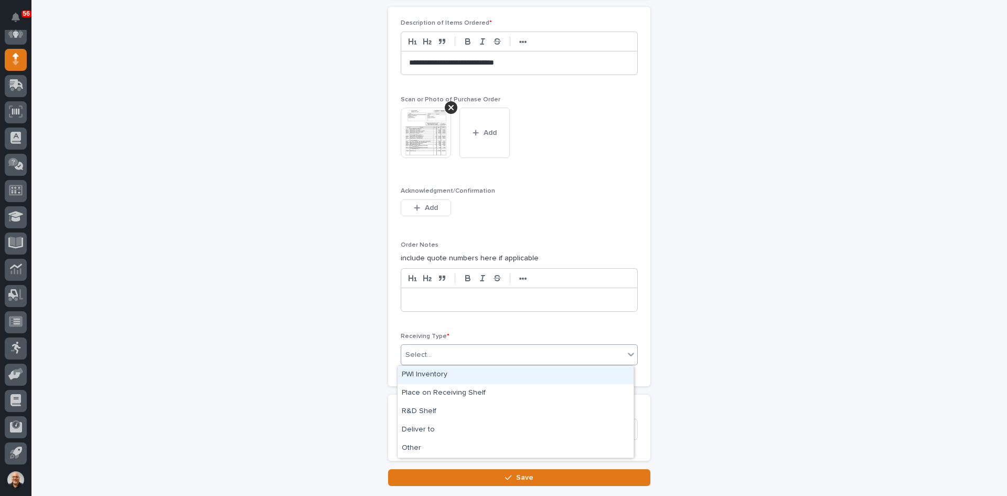
click at [433, 351] on div "Select..." at bounding box center [512, 354] width 223 height 17
click at [431, 428] on div "Deliver to" at bounding box center [516, 430] width 236 height 18
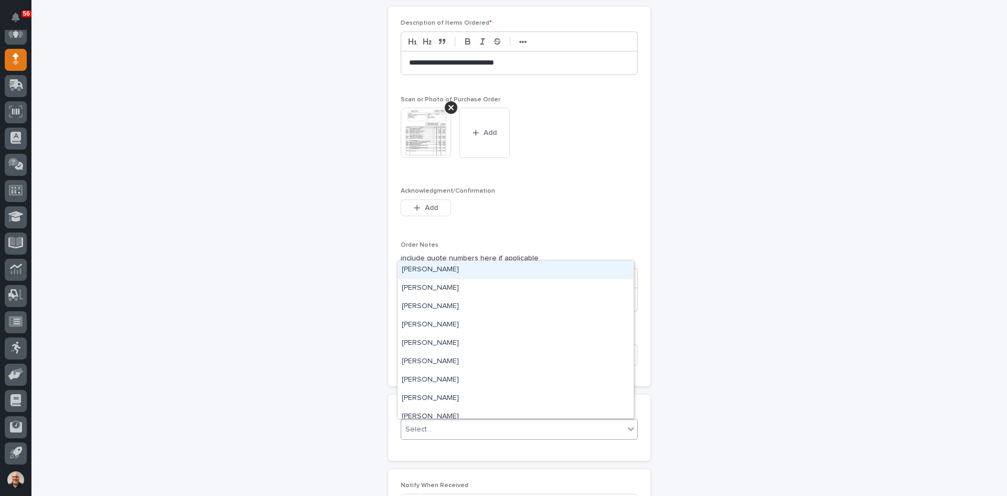
click at [440, 425] on div "Select..." at bounding box center [512, 429] width 223 height 17
type input "***"
click at [440, 284] on div "[PERSON_NAME]" at bounding box center [516, 288] width 236 height 18
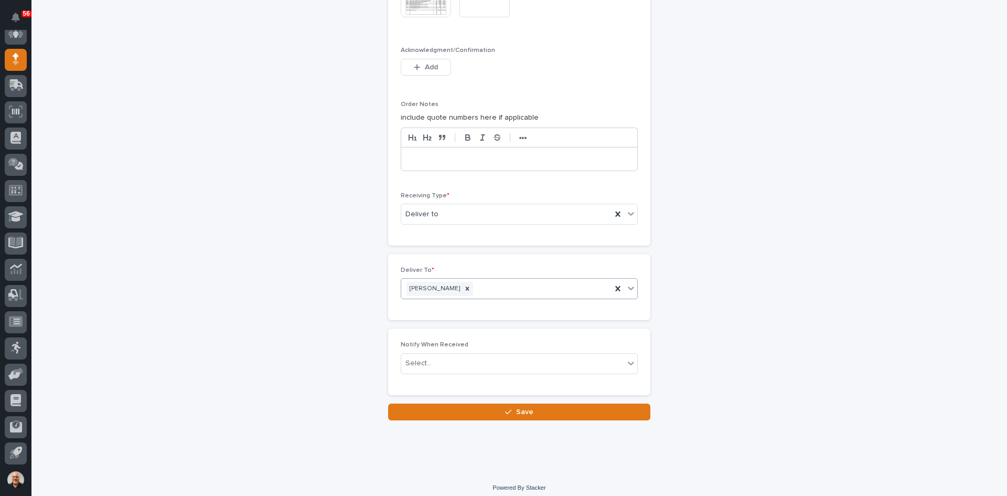
scroll to position [953, 0]
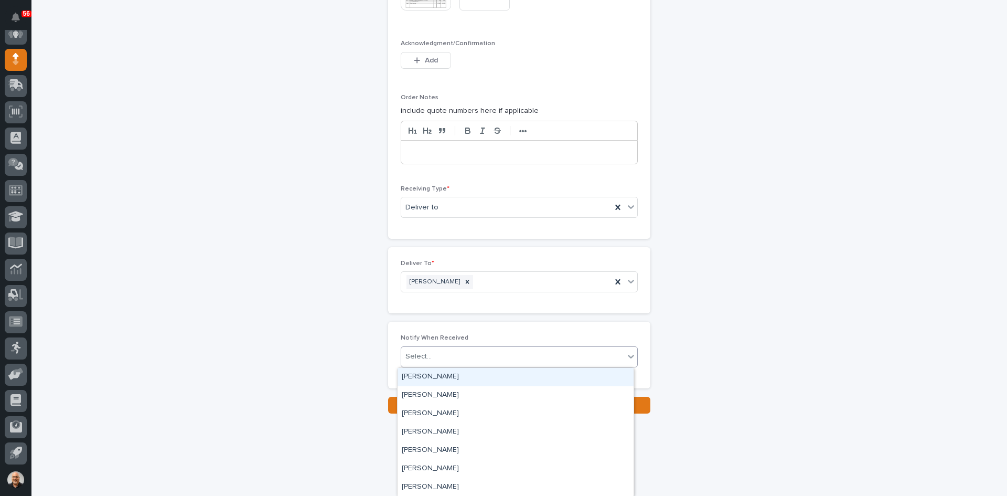
click at [431, 358] on div "Select..." at bounding box center [512, 356] width 223 height 17
type input "***"
click at [452, 392] on div "[PERSON_NAME]" at bounding box center [516, 395] width 236 height 18
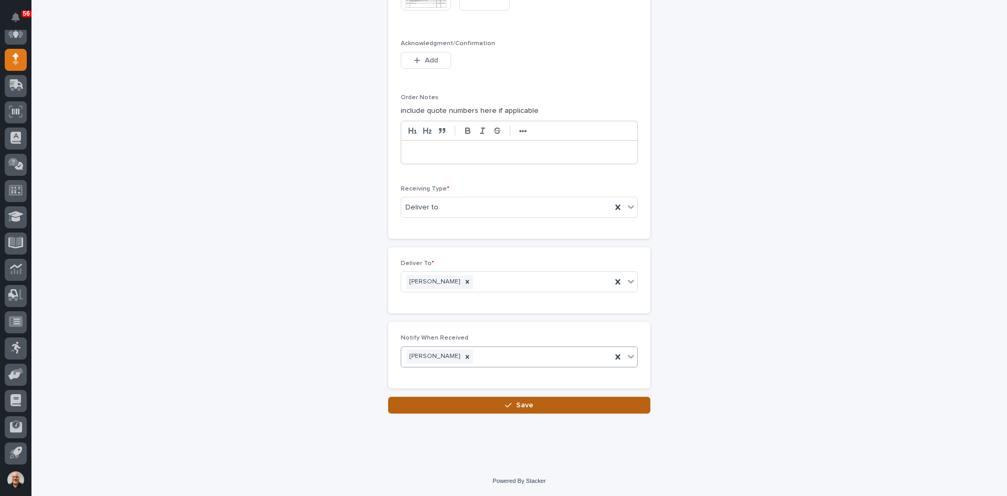
click at [524, 407] on span "Save" at bounding box center [524, 404] width 17 height 7
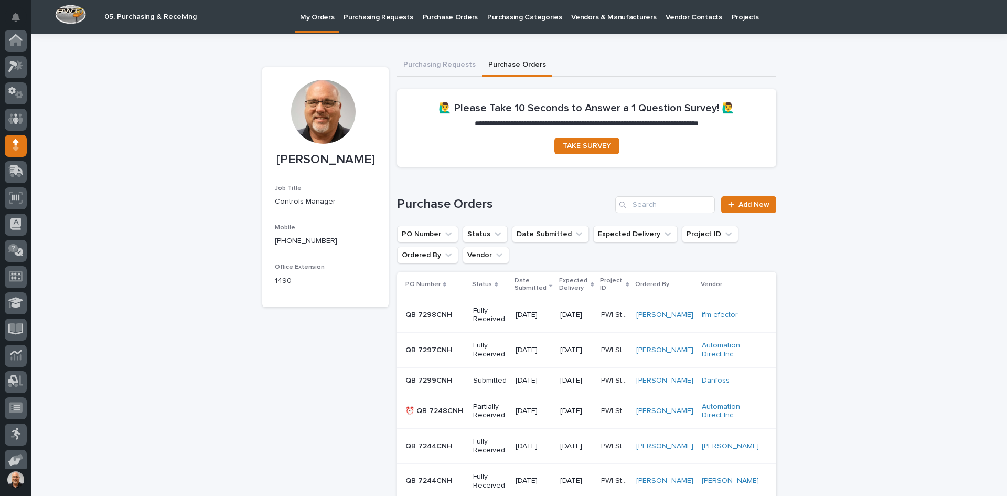
scroll to position [86, 0]
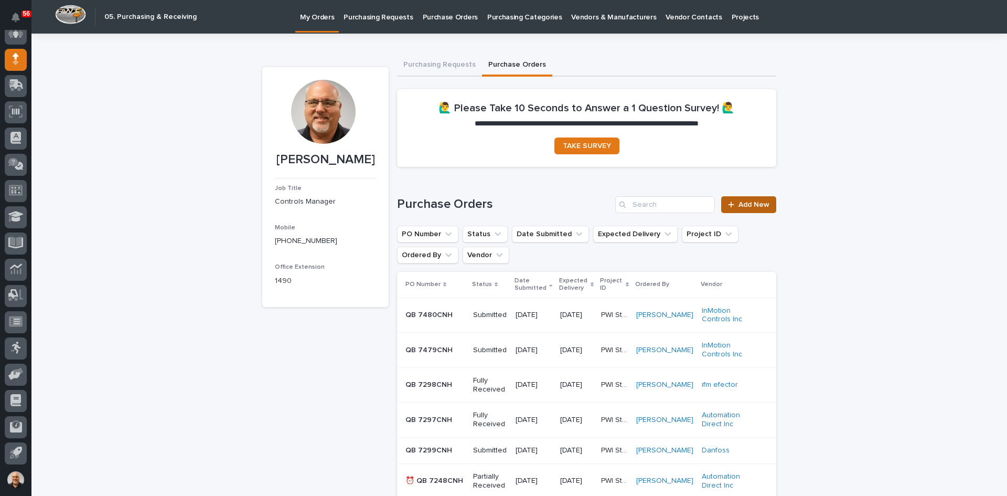
click at [757, 205] on span "Add New" at bounding box center [754, 204] width 31 height 7
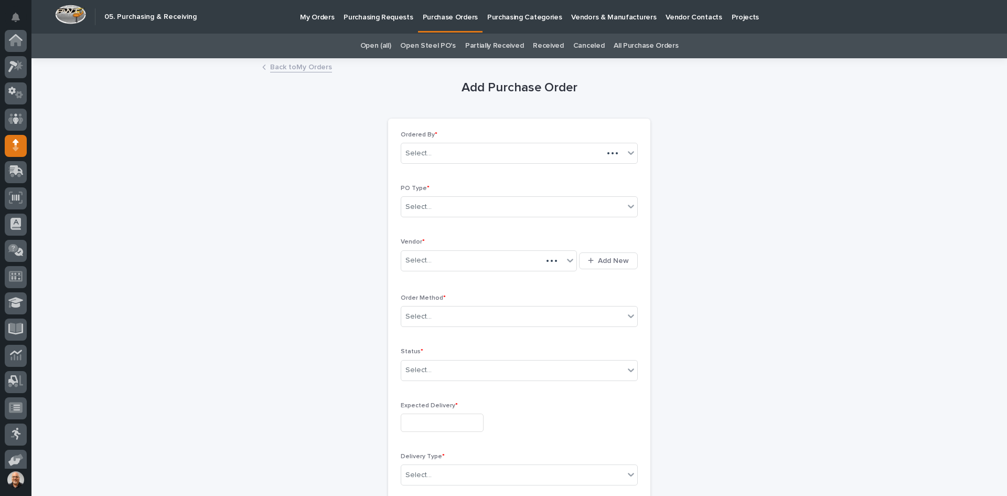
scroll to position [86, 0]
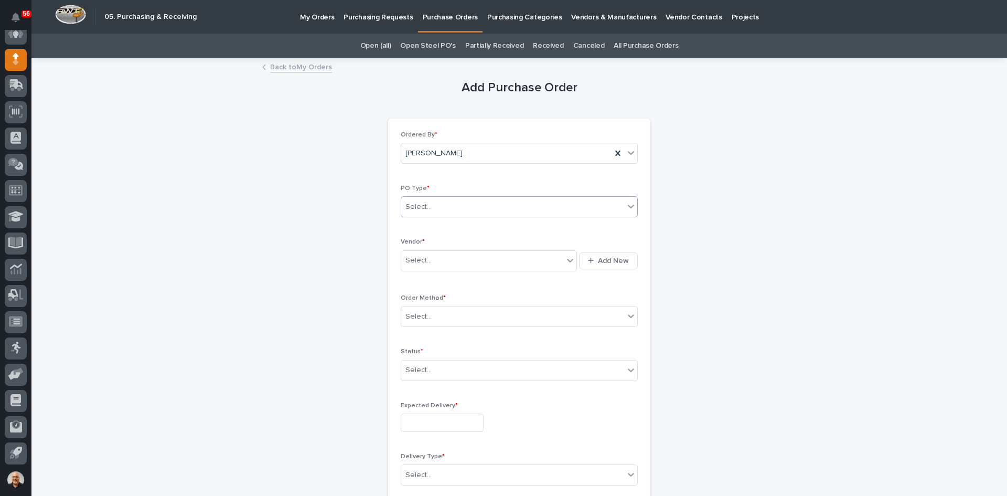
click at [436, 209] on div "Select..." at bounding box center [512, 206] width 223 height 17
click at [434, 226] on div "Quickbooks" at bounding box center [516, 227] width 236 height 18
click at [436, 262] on div "Select..." at bounding box center [482, 260] width 162 height 17
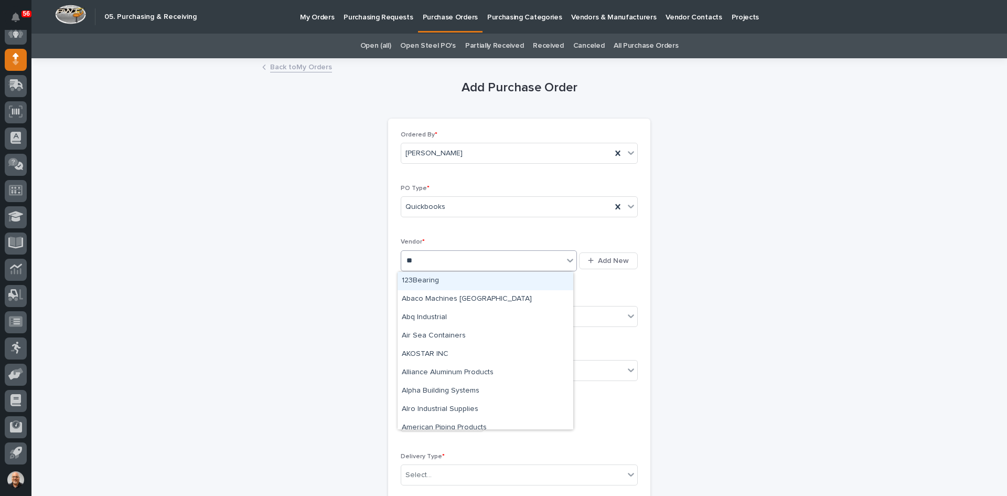
type input "***"
click at [443, 278] on div "InMotion Controls Inc" at bounding box center [486, 281] width 176 height 18
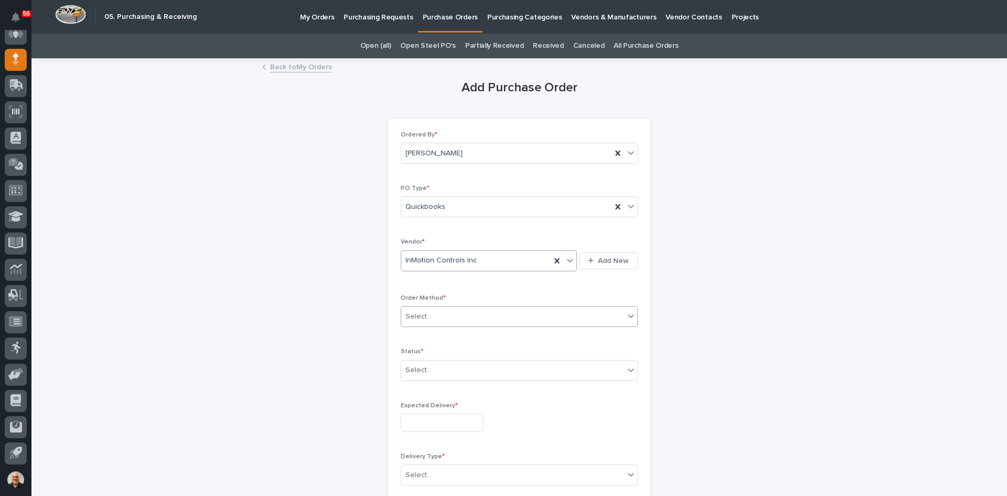
click at [436, 318] on div "Select..." at bounding box center [512, 316] width 223 height 17
click at [419, 350] on div "Email" at bounding box center [516, 355] width 236 height 18
click at [439, 368] on div "Select..." at bounding box center [512, 369] width 223 height 17
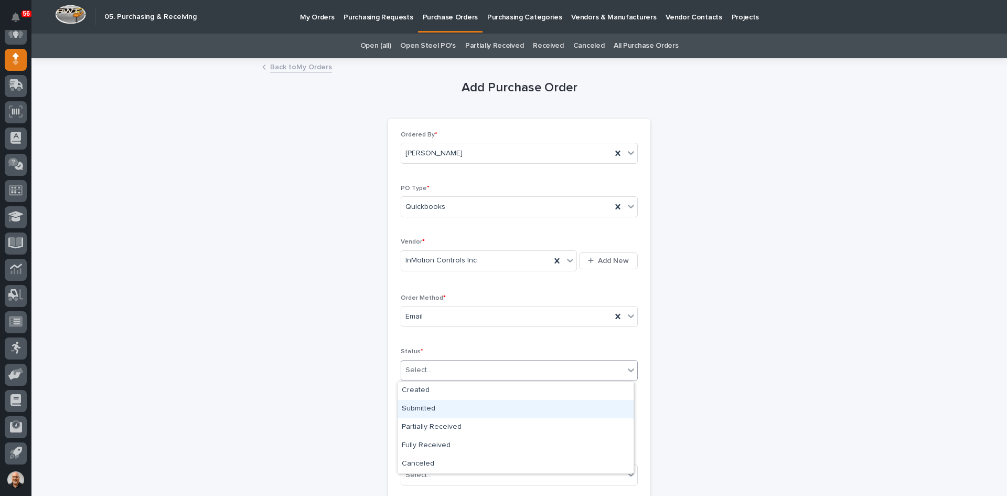
click at [432, 406] on div "Submitted" at bounding box center [516, 409] width 236 height 18
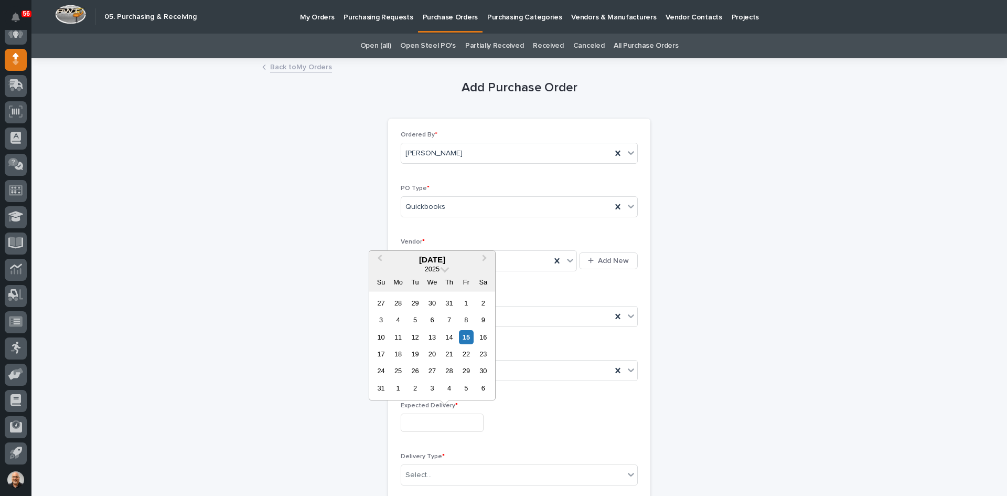
click at [430, 423] on input "text" at bounding box center [442, 422] width 83 height 18
click at [466, 353] on div "22" at bounding box center [466, 354] width 14 height 14
type input "**********"
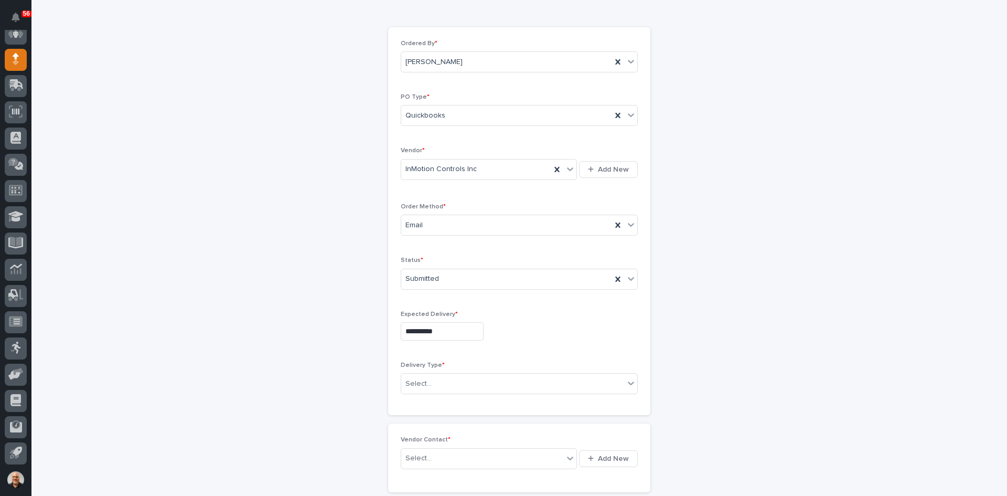
scroll to position [105, 0]
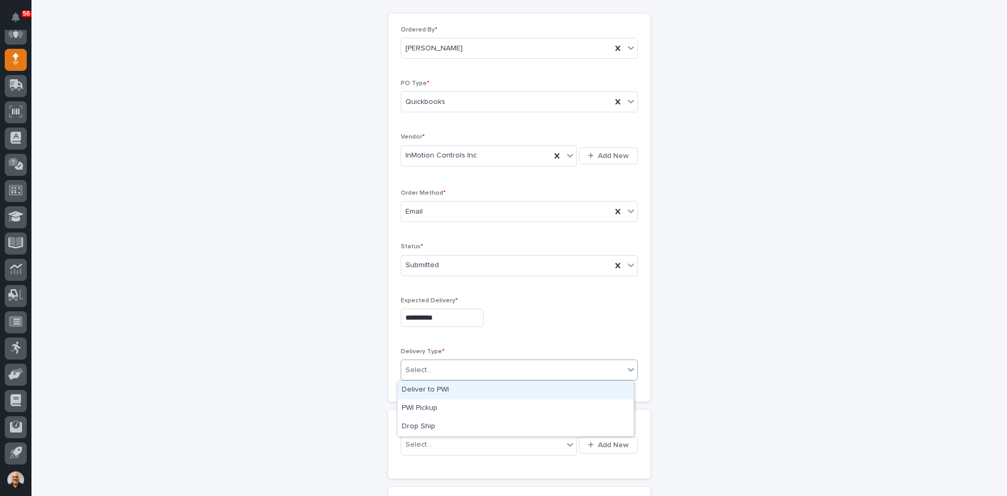
click at [421, 367] on div "Select..." at bounding box center [419, 370] width 26 height 11
click at [435, 390] on div "Deliver to PWI" at bounding box center [516, 390] width 236 height 18
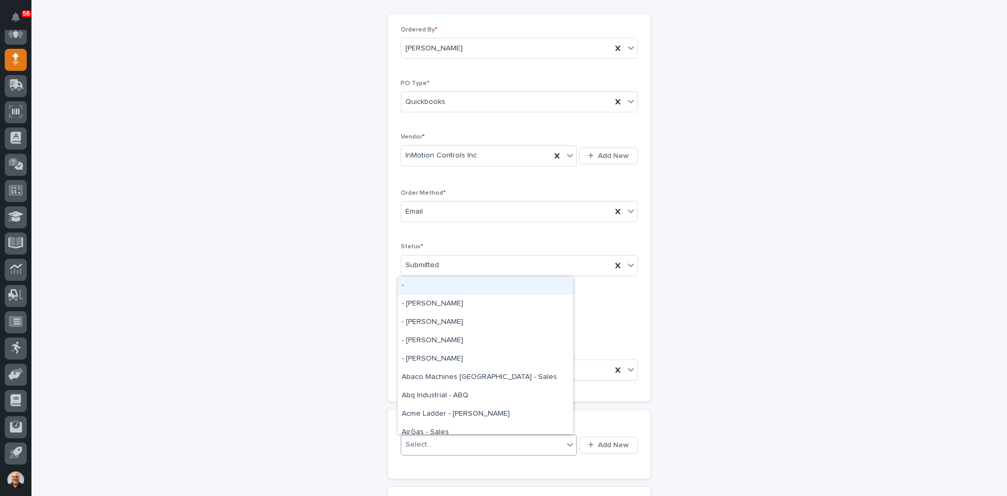
click at [433, 441] on input "text" at bounding box center [433, 444] width 1 height 9
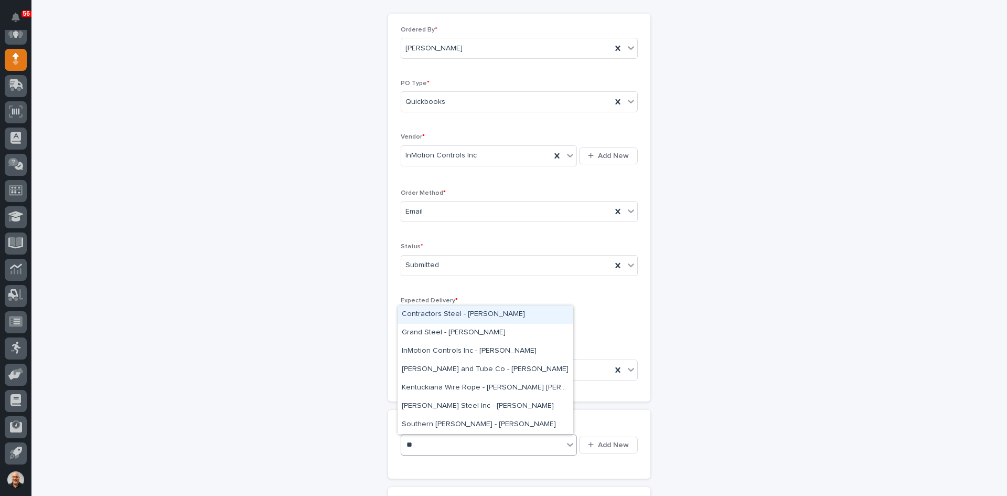
type input "***"
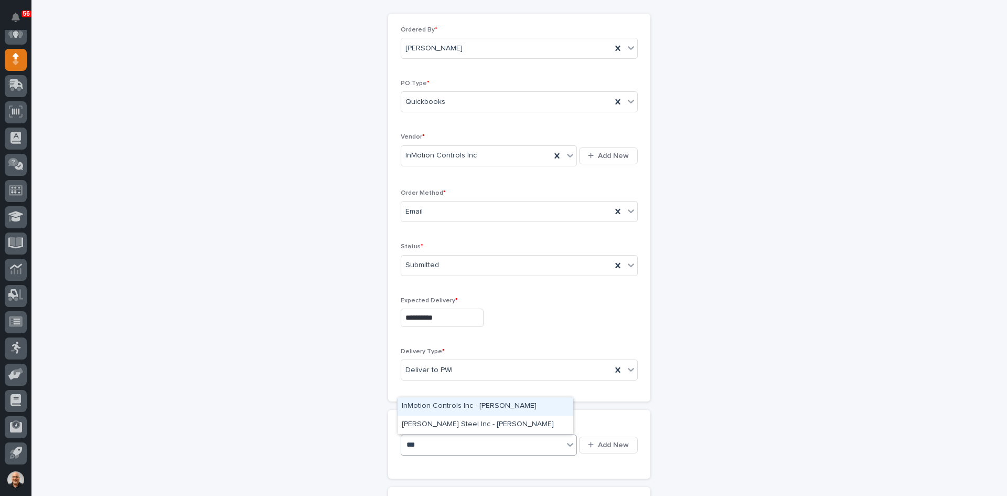
click at [459, 405] on div "InMotion Controls Inc - [PERSON_NAME]" at bounding box center [486, 406] width 176 height 18
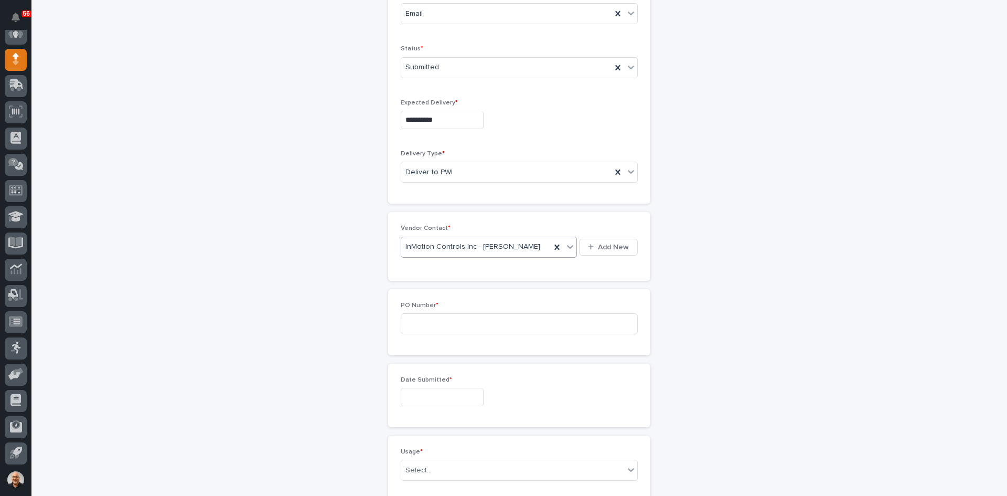
scroll to position [315, 0]
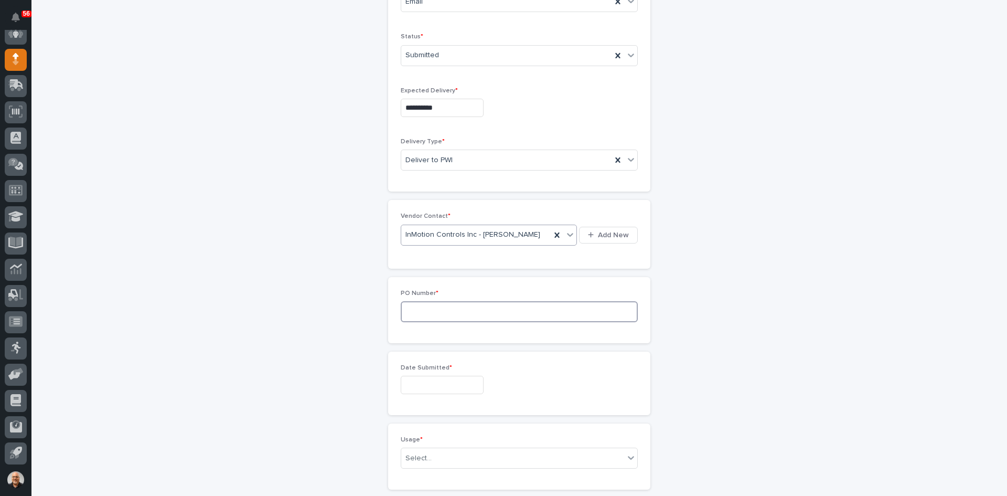
click at [406, 314] on input at bounding box center [519, 311] width 237 height 21
type input "7481CNH"
click at [424, 377] on input "text" at bounding box center [442, 385] width 83 height 18
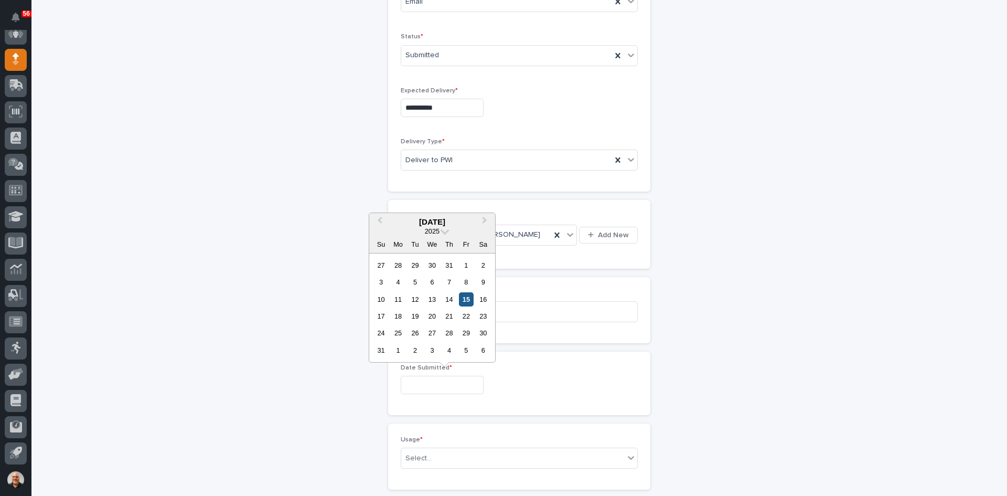
click at [468, 299] on div "15" at bounding box center [466, 299] width 14 height 14
type input "**********"
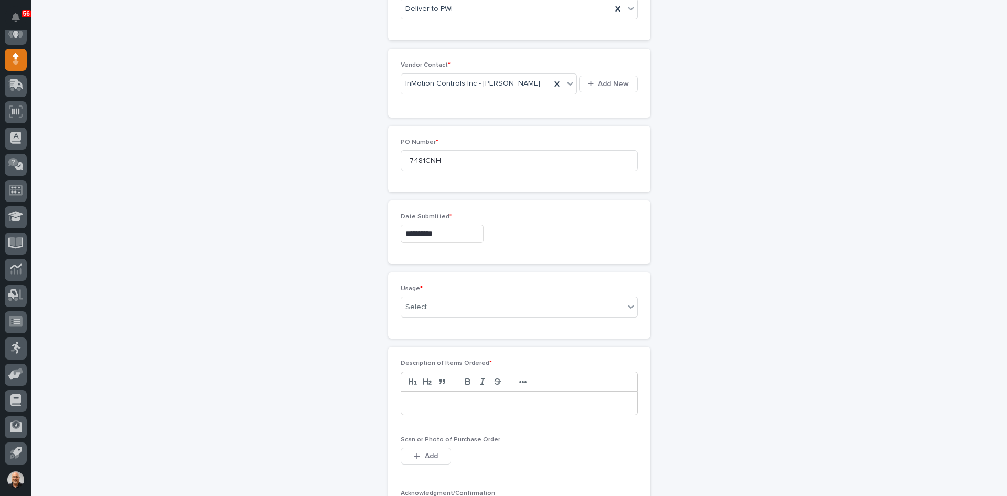
scroll to position [472, 0]
click at [425, 297] on div "Select..." at bounding box center [419, 300] width 26 height 11
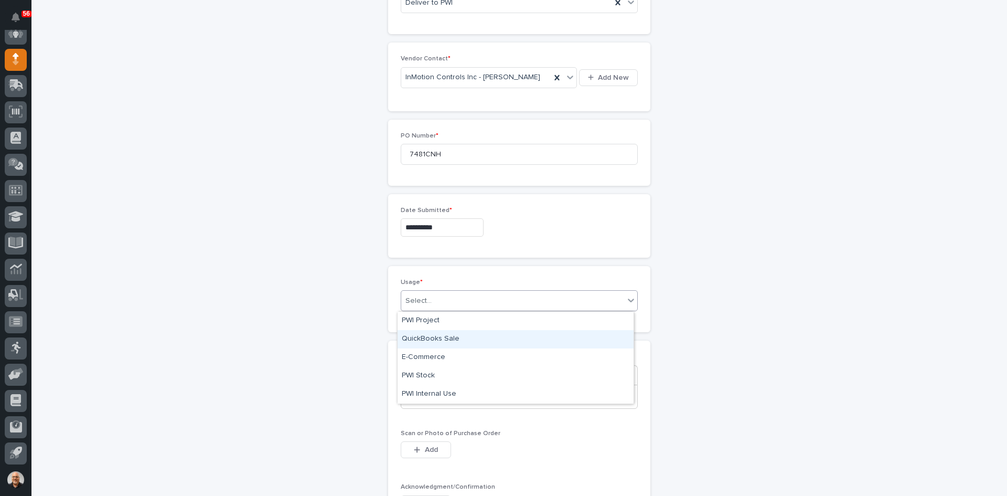
click at [430, 334] on div "QuickBooks Sale" at bounding box center [516, 339] width 236 height 18
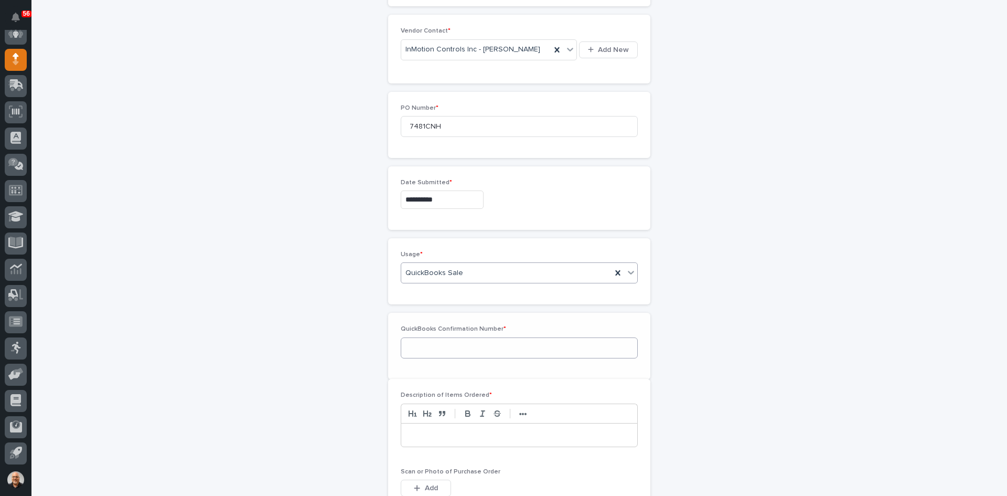
scroll to position [509, 0]
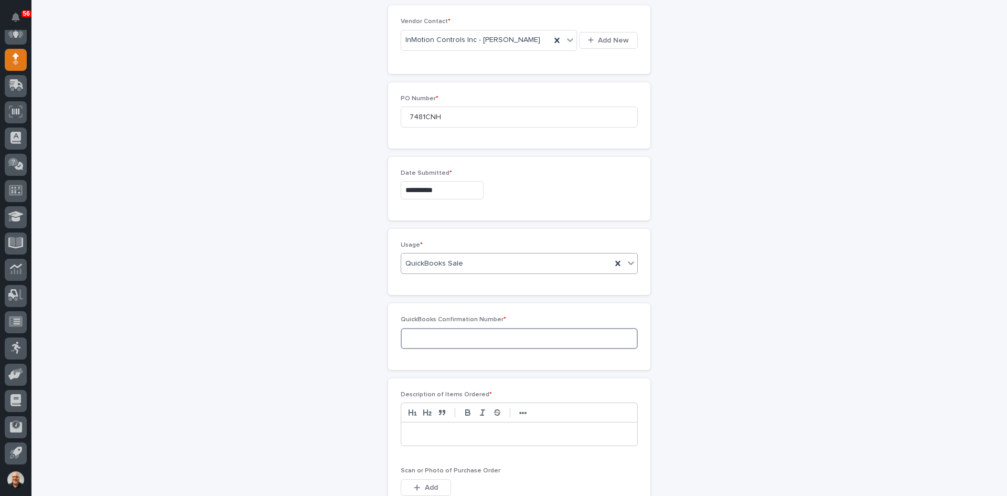
click at [429, 339] on input at bounding box center [519, 338] width 237 height 21
type input "135910"
click at [429, 434] on p at bounding box center [519, 434] width 220 height 10
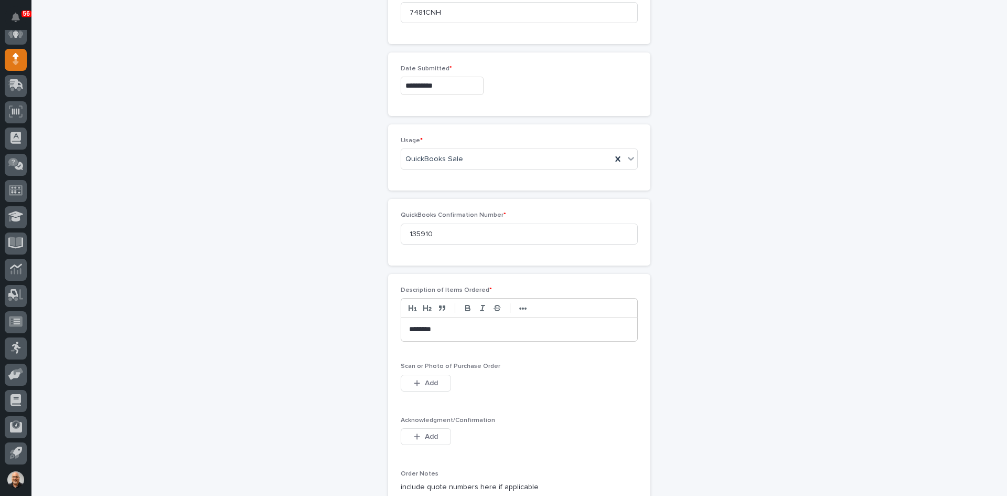
scroll to position [614, 0]
click at [425, 382] on span "Add" at bounding box center [431, 382] width 13 height 7
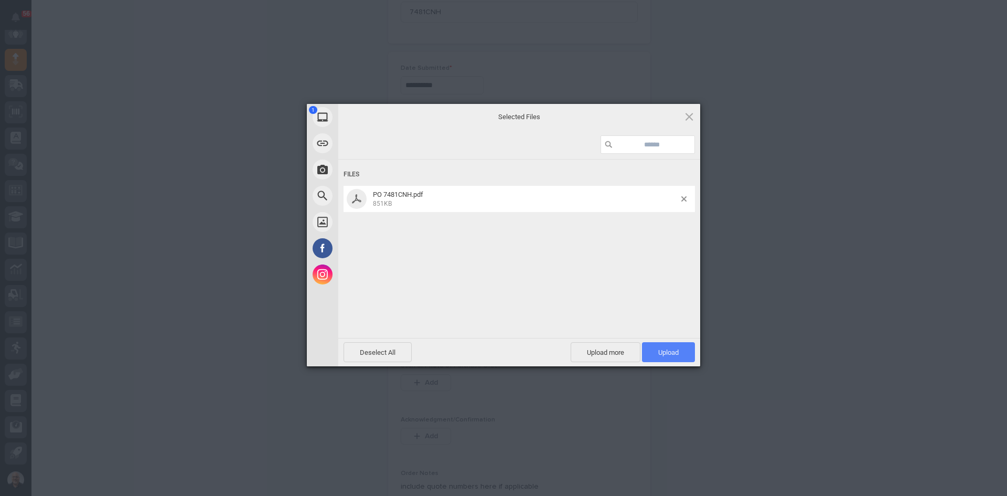
click at [669, 353] on span "Upload 1" at bounding box center [668, 352] width 20 height 8
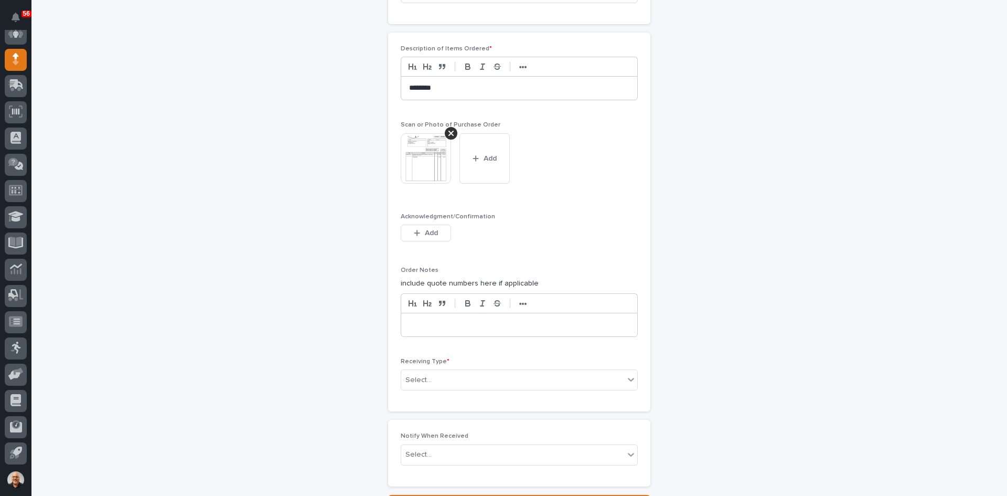
scroll to position [896, 0]
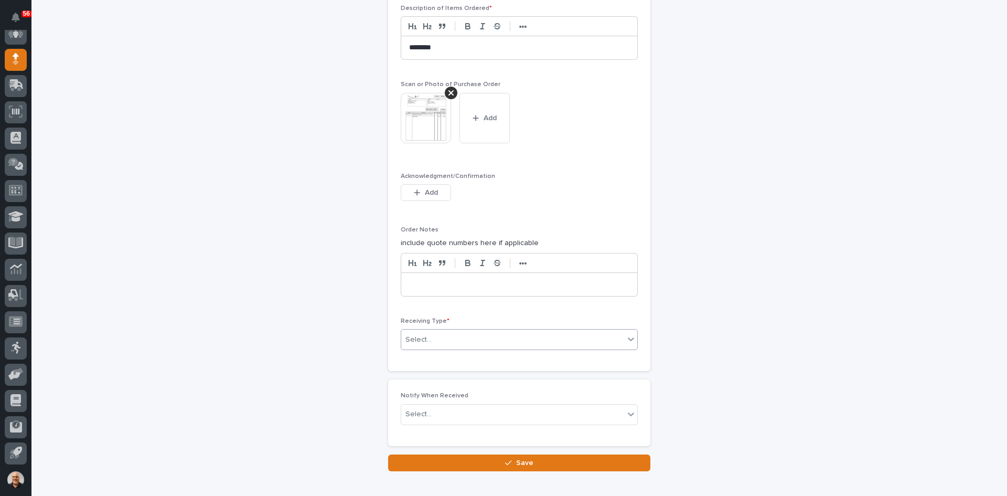
click at [429, 337] on div "Select..." at bounding box center [512, 339] width 223 height 17
click at [425, 412] on div "Deliver to" at bounding box center [516, 415] width 236 height 18
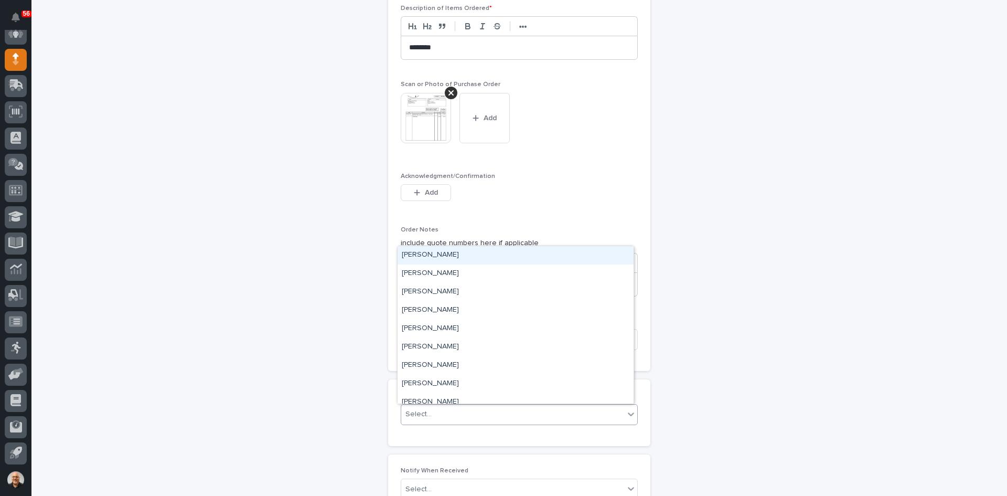
click at [439, 413] on div "Select..." at bounding box center [512, 414] width 223 height 17
type input "***"
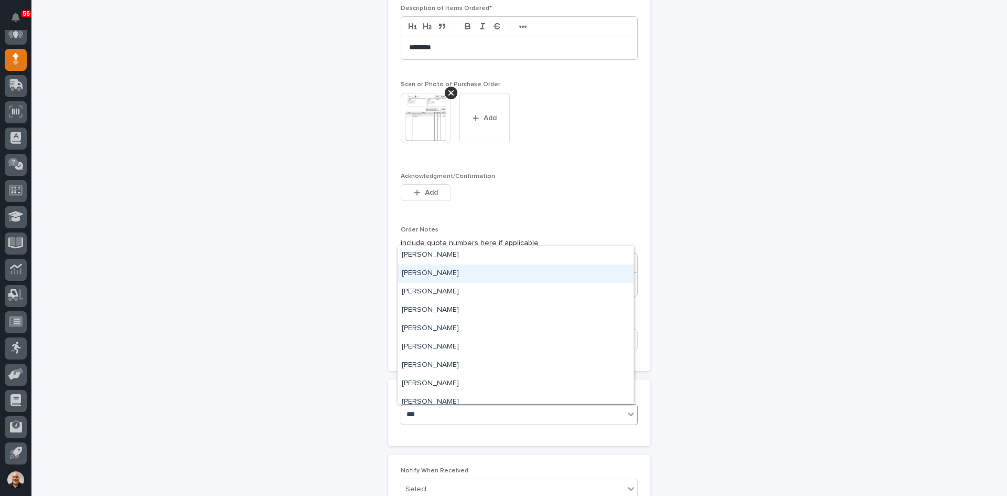
click at [438, 267] on div "[PERSON_NAME]" at bounding box center [516, 273] width 236 height 18
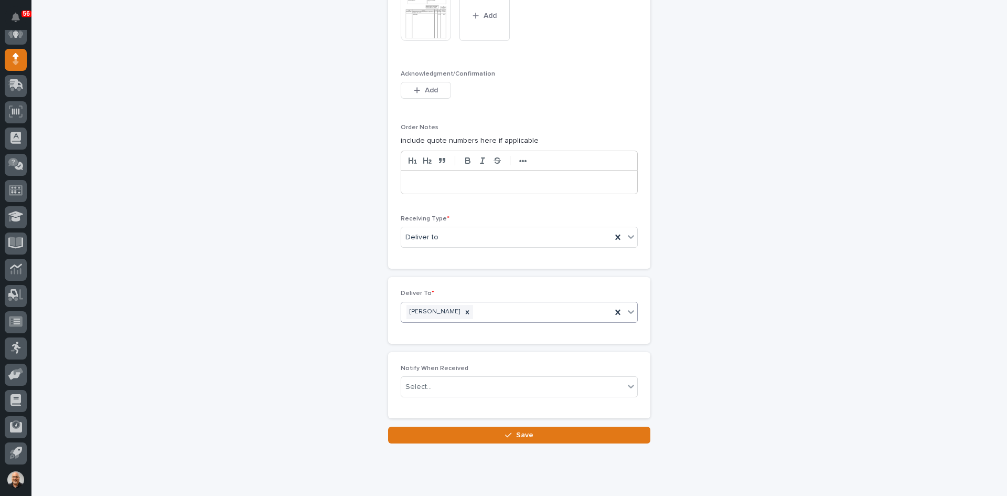
scroll to position [1028, 0]
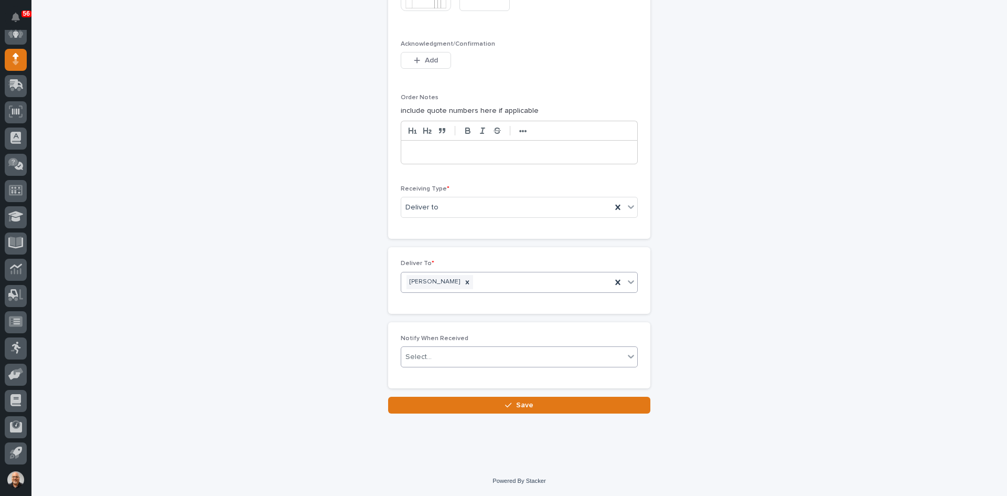
click at [442, 355] on div "Select..." at bounding box center [512, 356] width 223 height 17
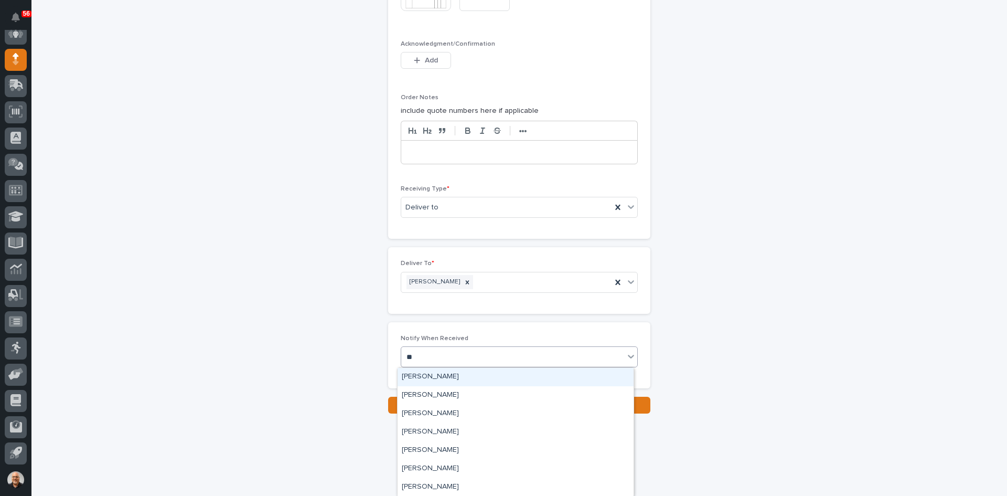
type input "***"
click at [440, 393] on div "[PERSON_NAME]" at bounding box center [516, 395] width 236 height 18
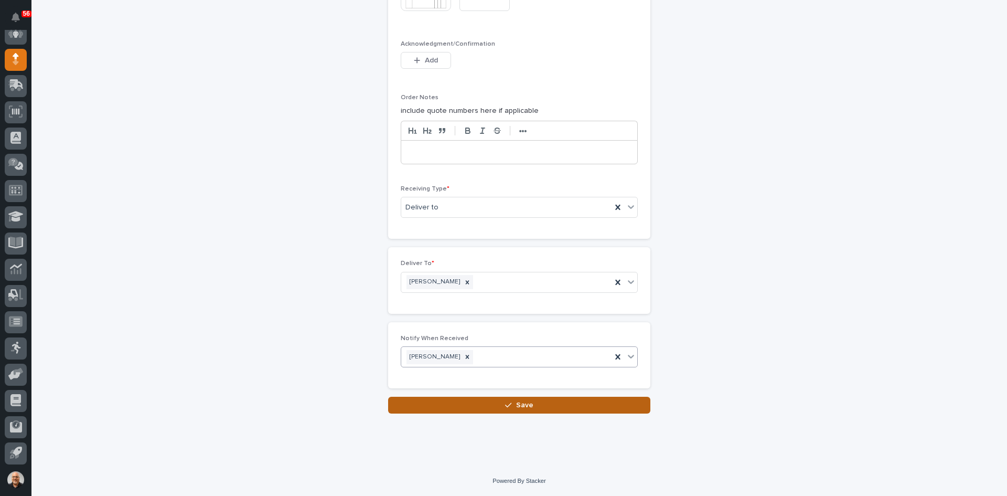
click at [523, 403] on span "Save" at bounding box center [524, 404] width 17 height 7
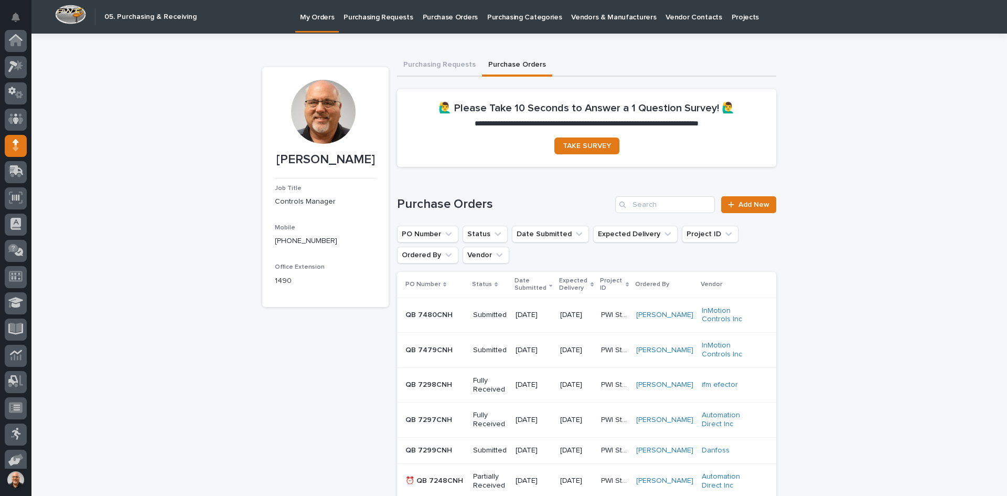
scroll to position [86, 0]
